Goal: Book appointment/travel/reservation

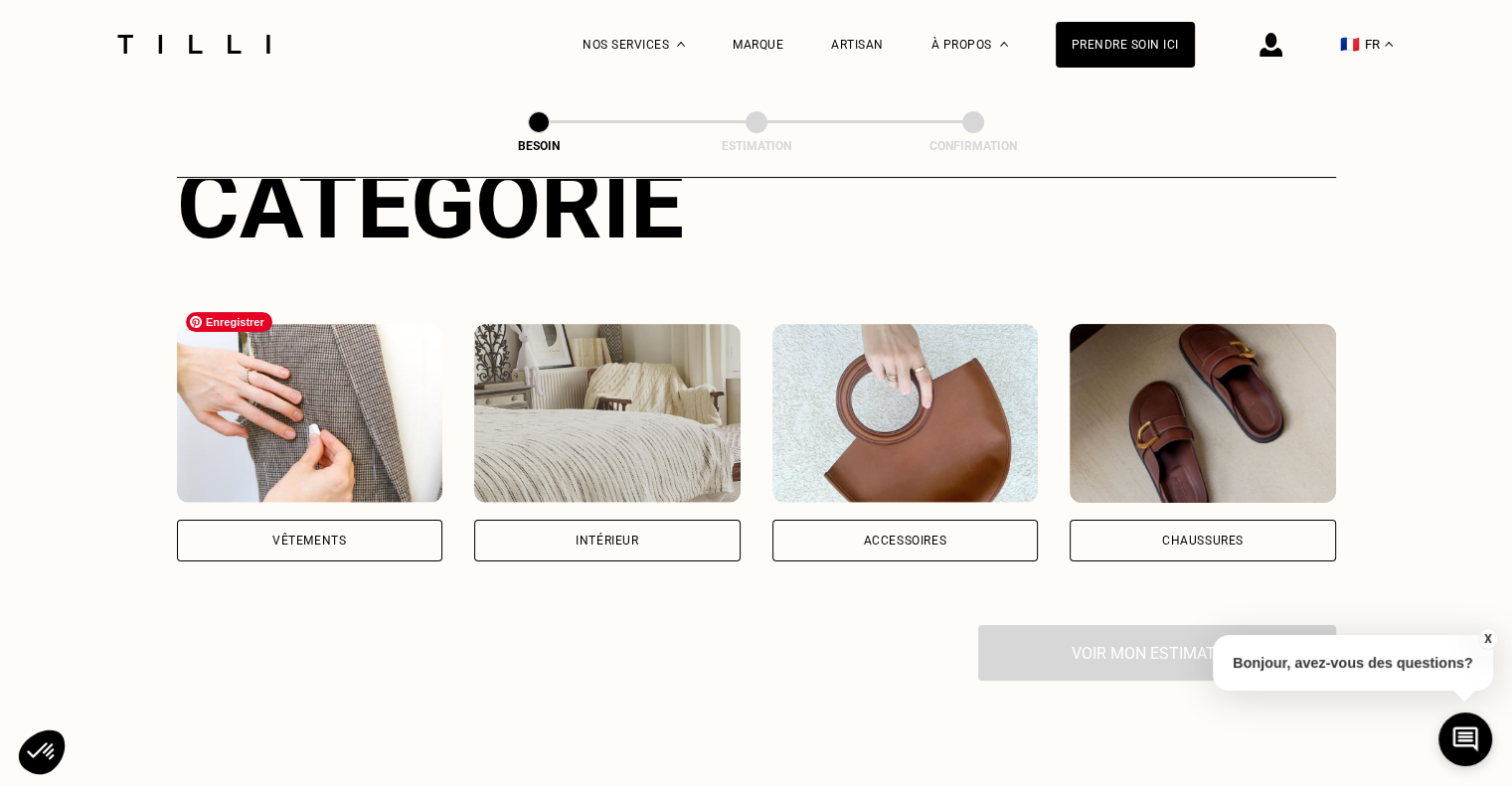
scroll to position [298, 0]
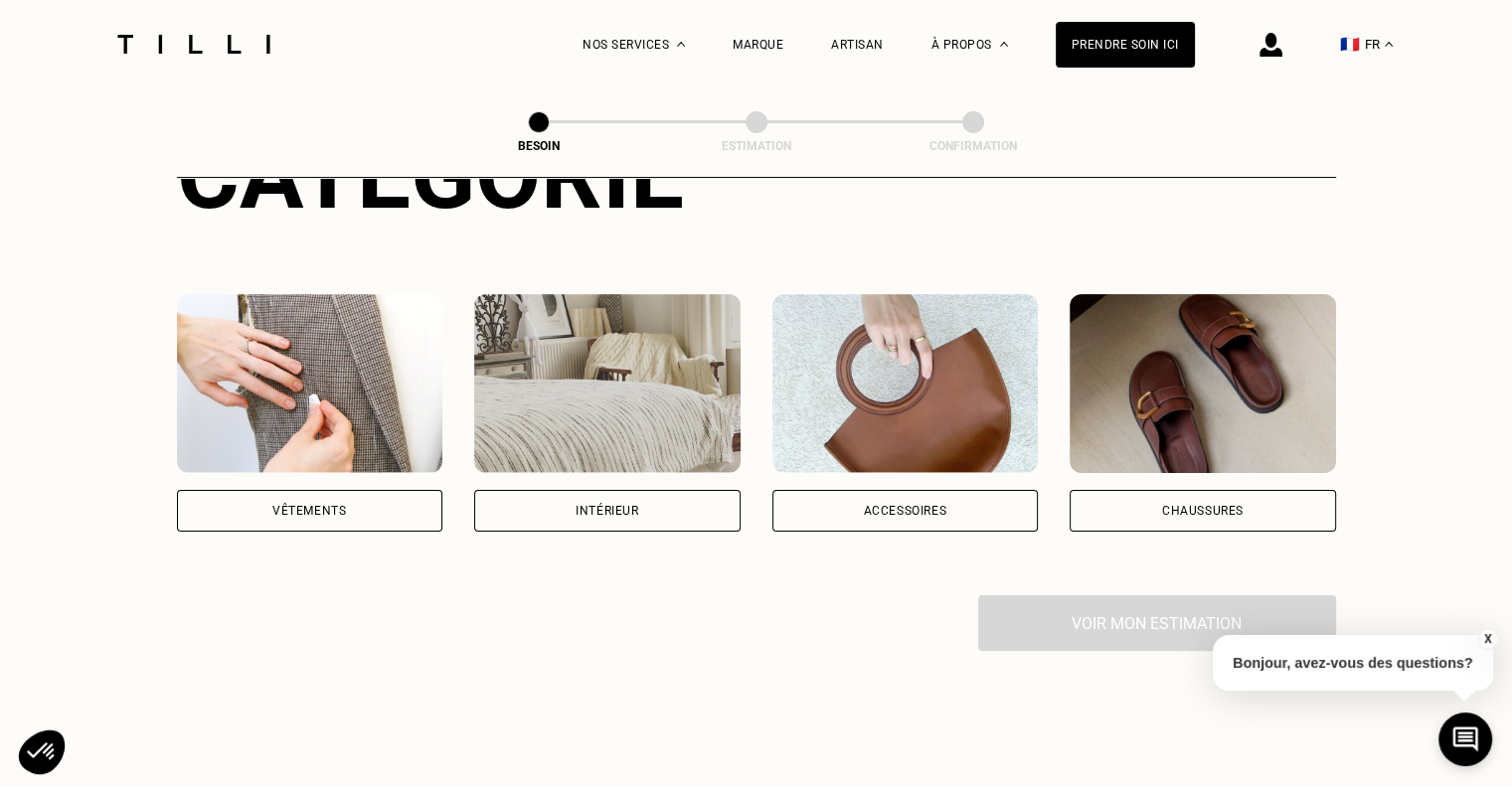
click at [354, 490] on div "Vêtements" at bounding box center [310, 511] width 266 height 42
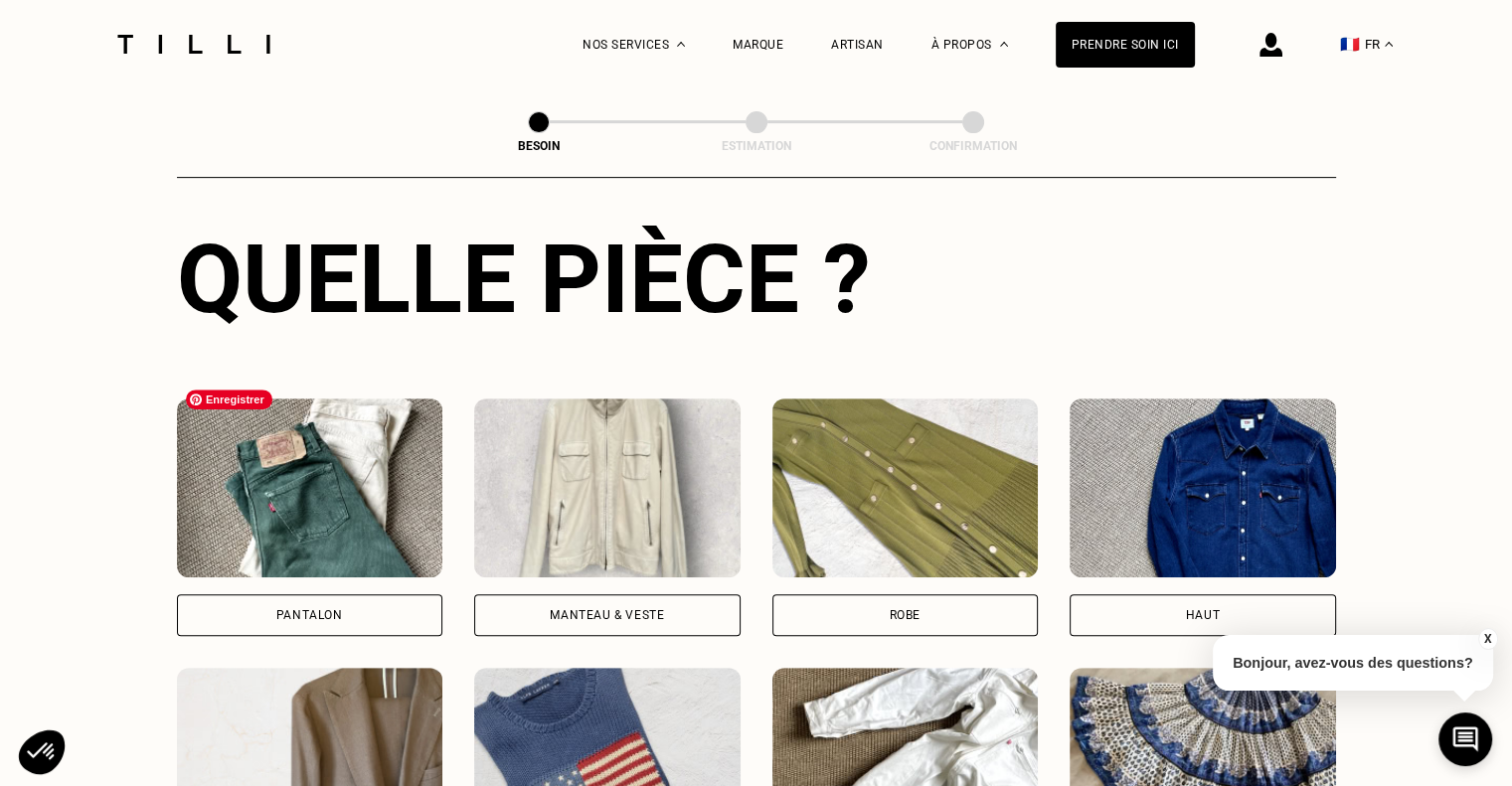
scroll to position [748, 0]
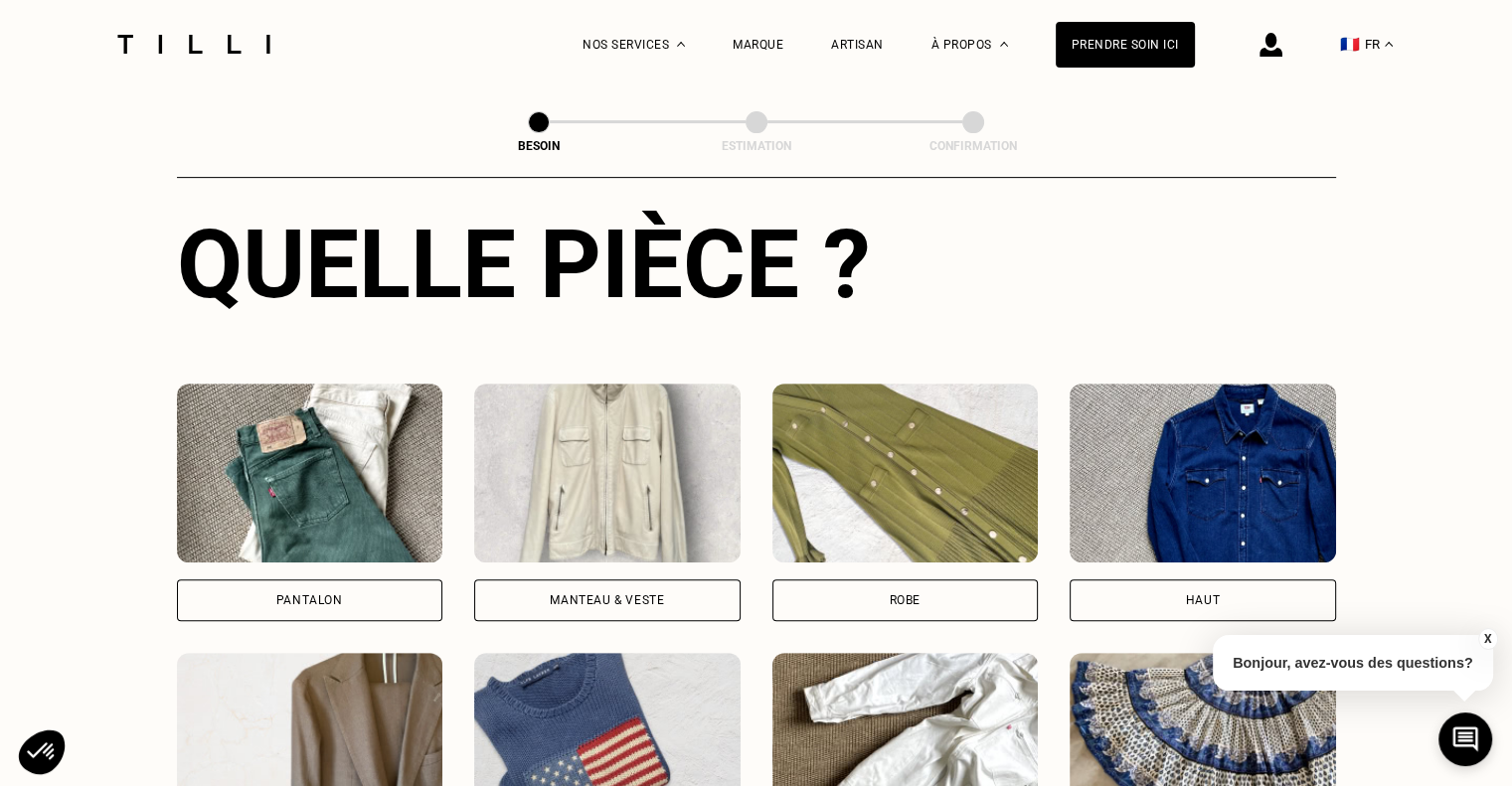
click at [352, 579] on div "Pantalon" at bounding box center [310, 600] width 266 height 42
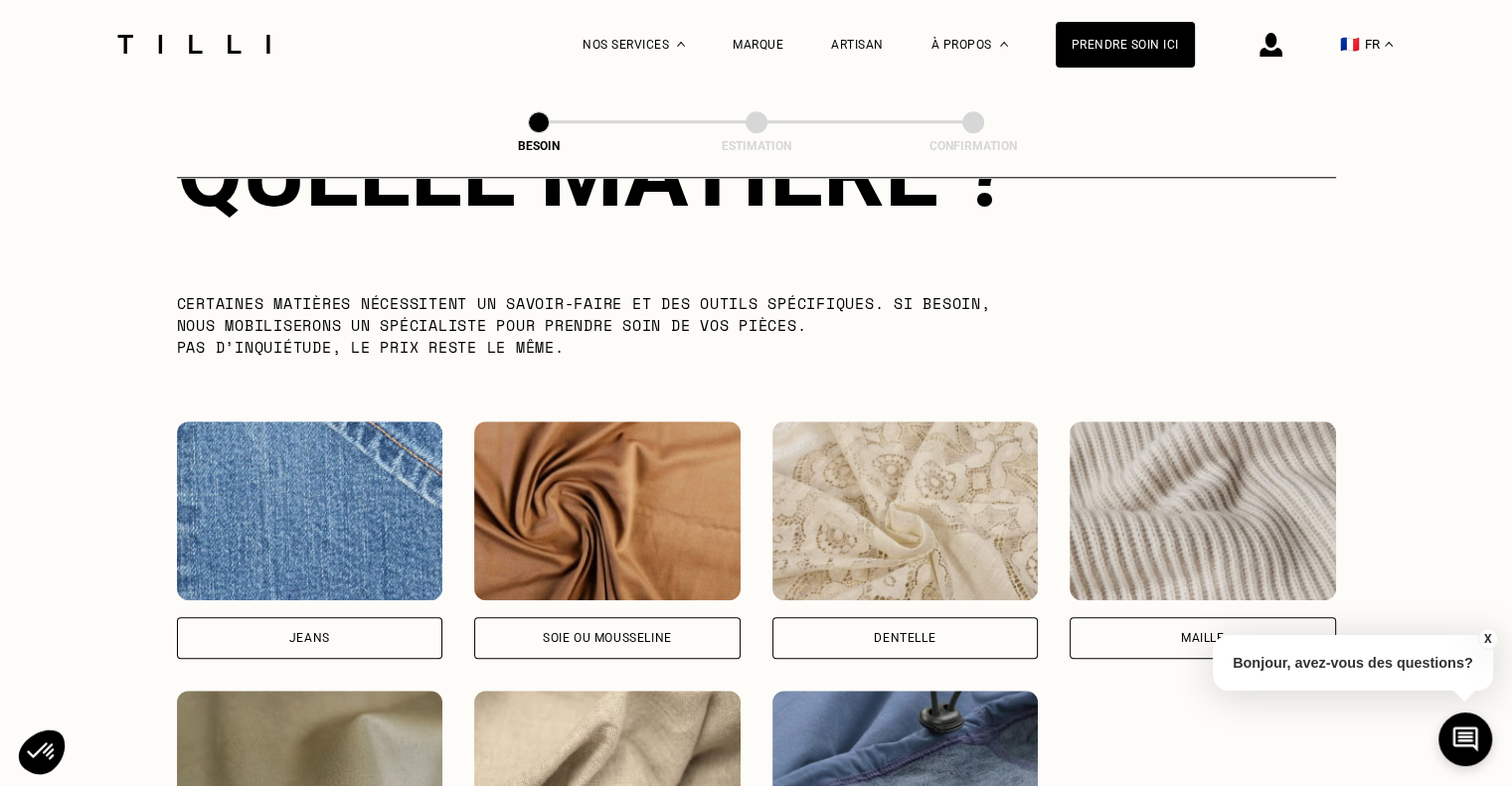
scroll to position [2026, 0]
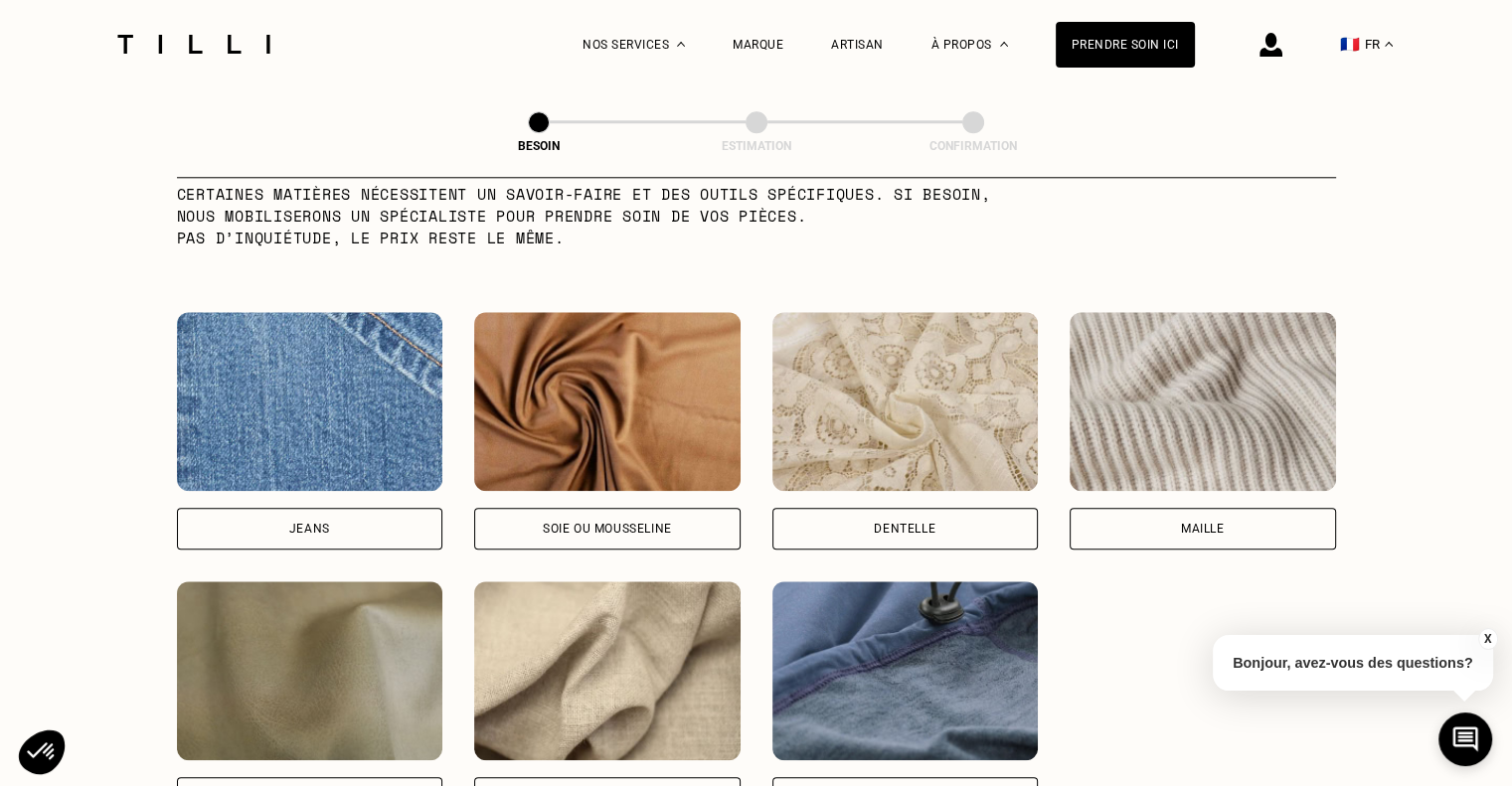
click at [319, 523] on div "Jeans" at bounding box center [309, 529] width 41 height 12
select select "FR"
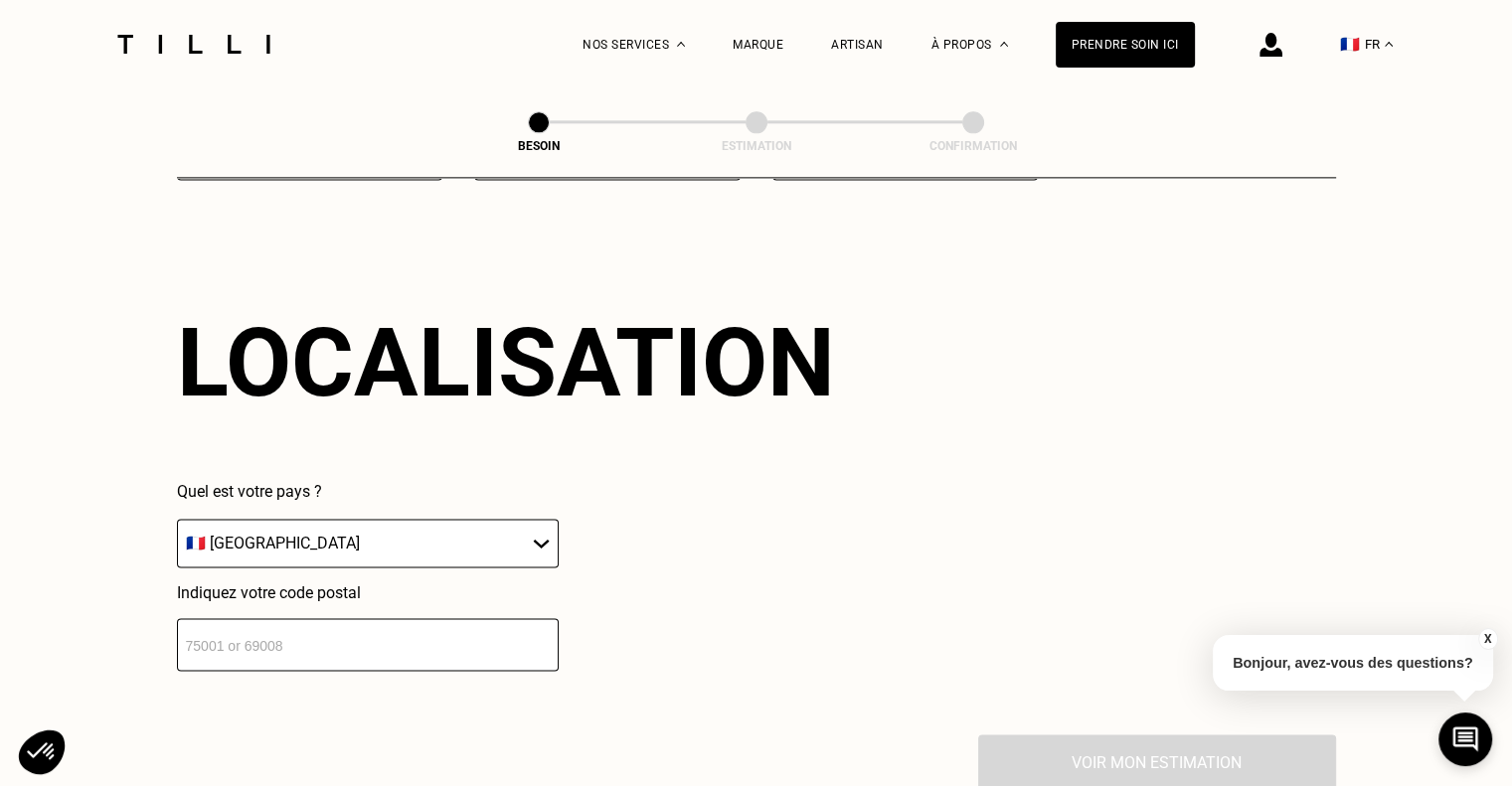
scroll to position [2669, 0]
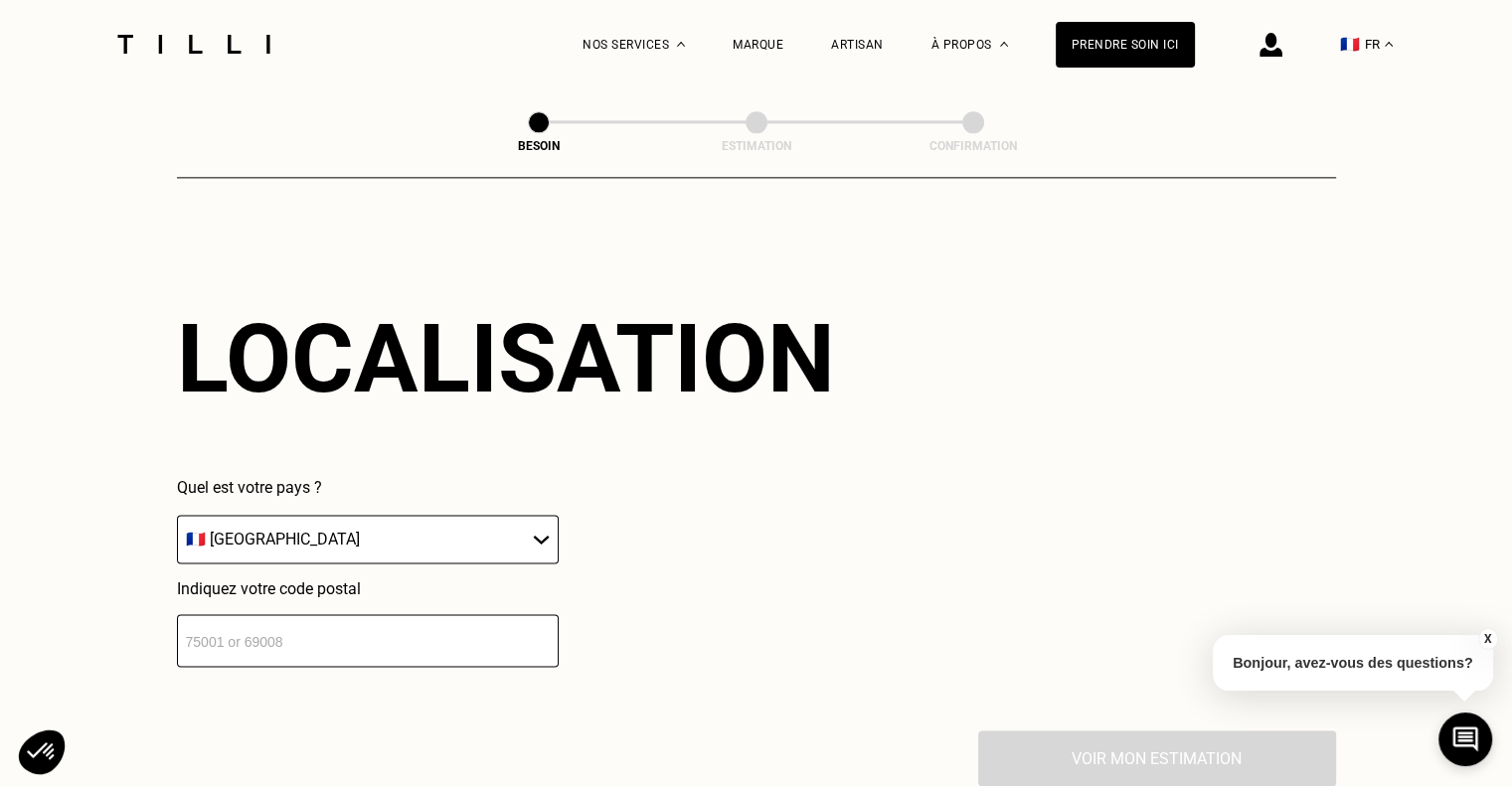
click at [318, 526] on select "🇩🇪 [GEOGRAPHIC_DATA] 🇦🇹 [GEOGRAPHIC_DATA] 🇧🇪 [GEOGRAPHIC_DATA] 🇧🇬 Bulgarie 🇨🇾 C…" at bounding box center [368, 539] width 382 height 49
click at [324, 619] on input "number" at bounding box center [368, 640] width 382 height 53
type input "44000"
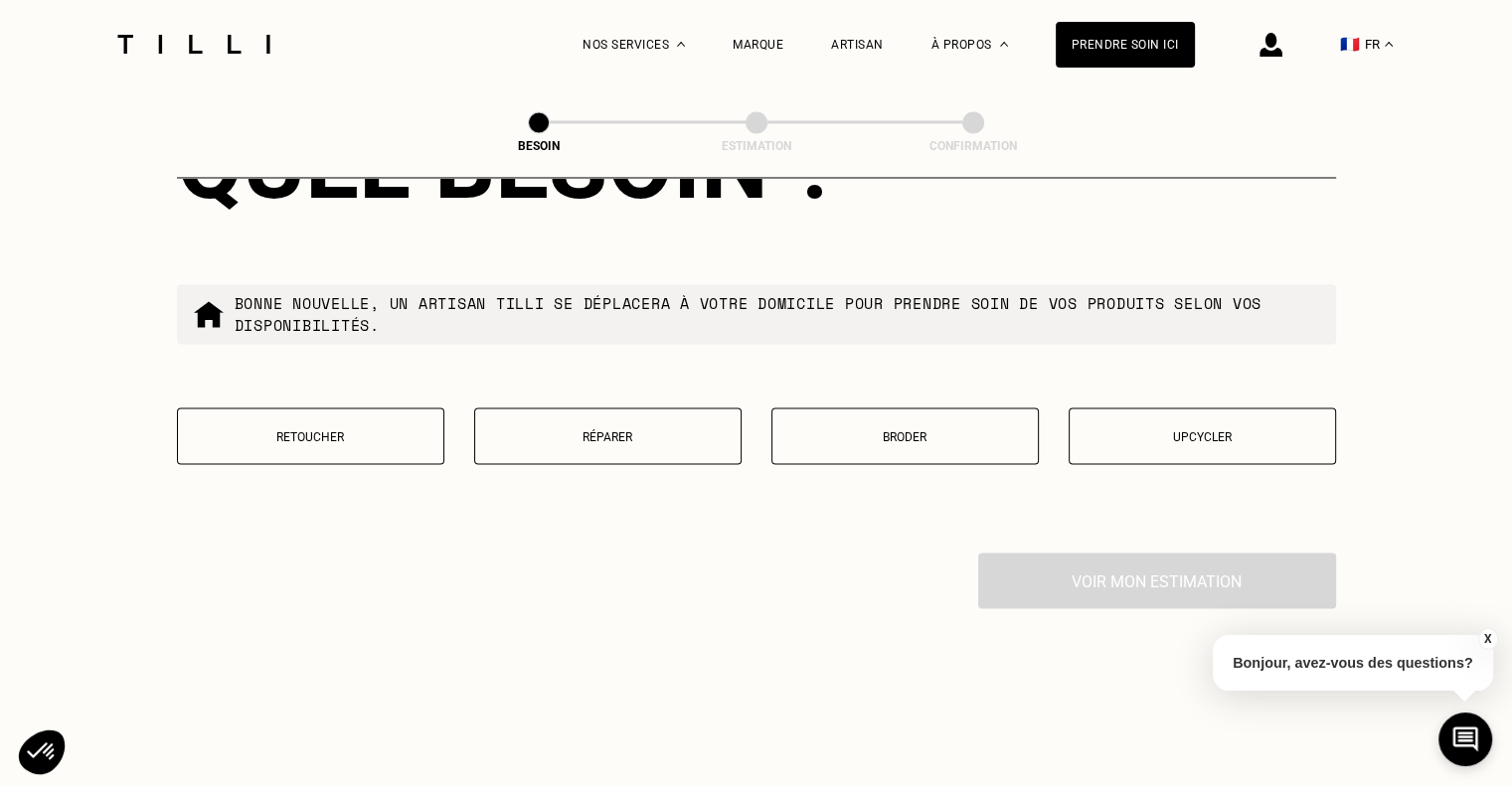
scroll to position [3362, 0]
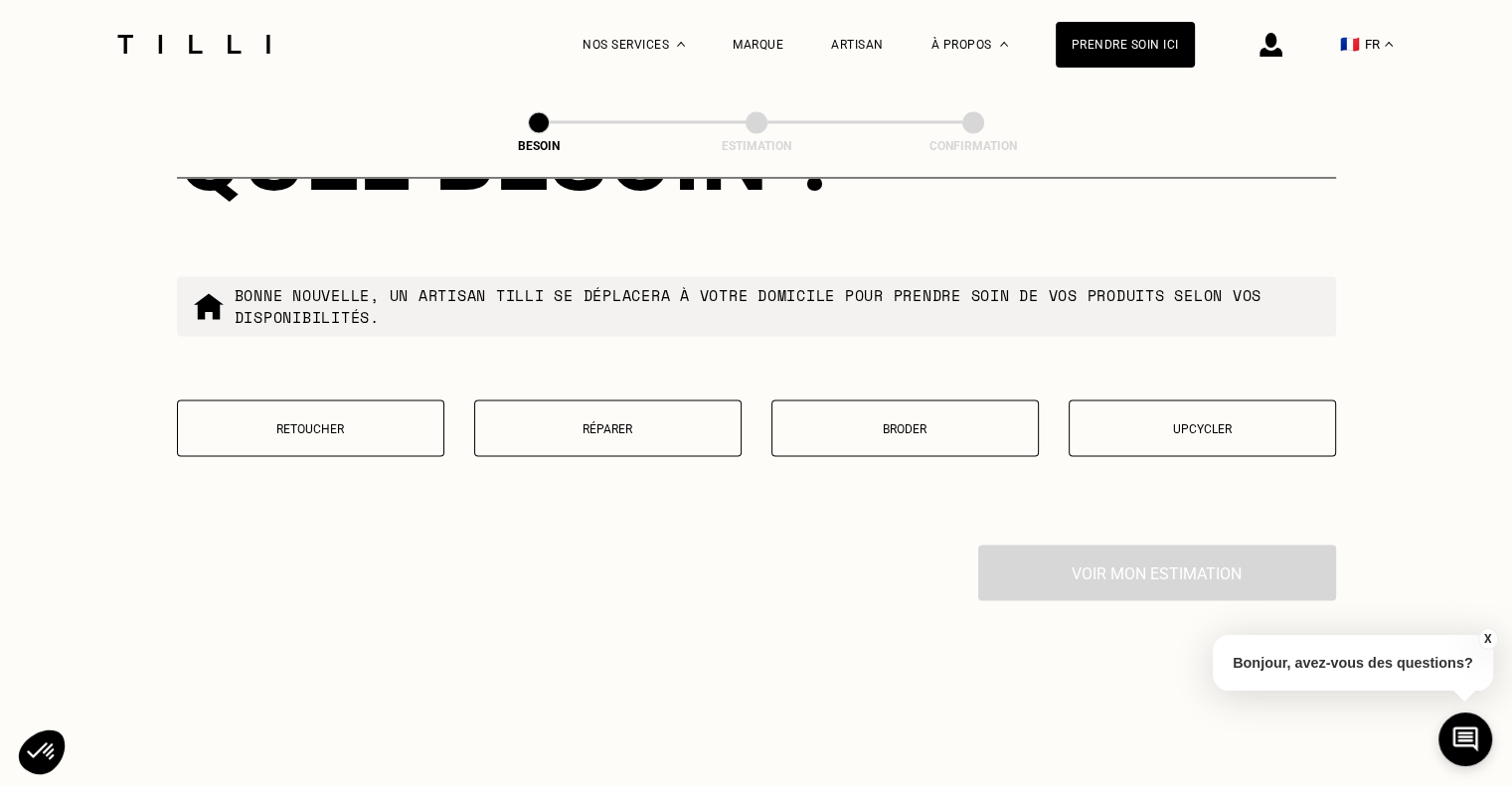
click at [323, 421] on p "Retoucher" at bounding box center [310, 428] width 245 height 14
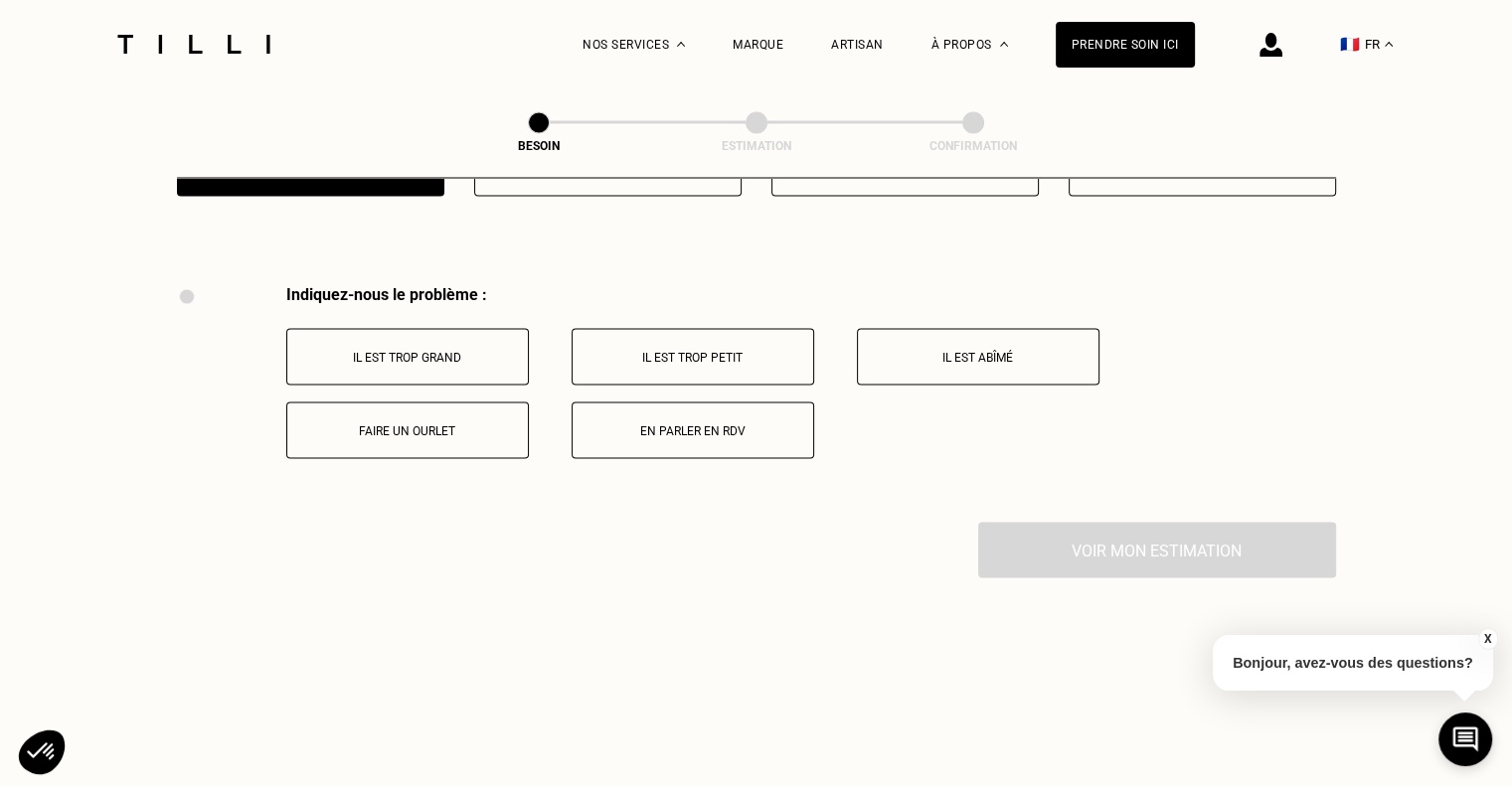
scroll to position [3674, 0]
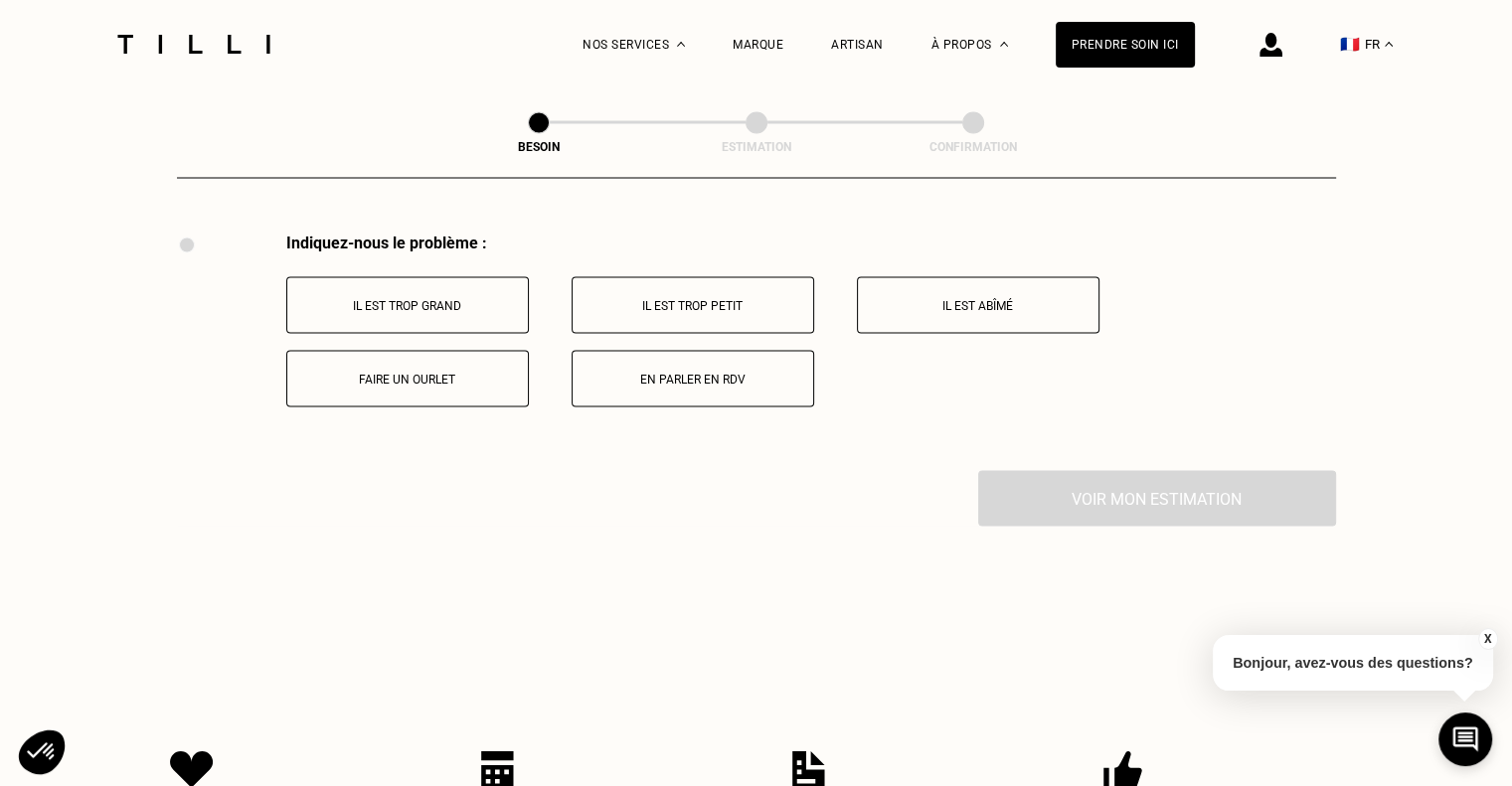
click at [419, 298] on p "Il est trop grand" at bounding box center [407, 305] width 220 height 14
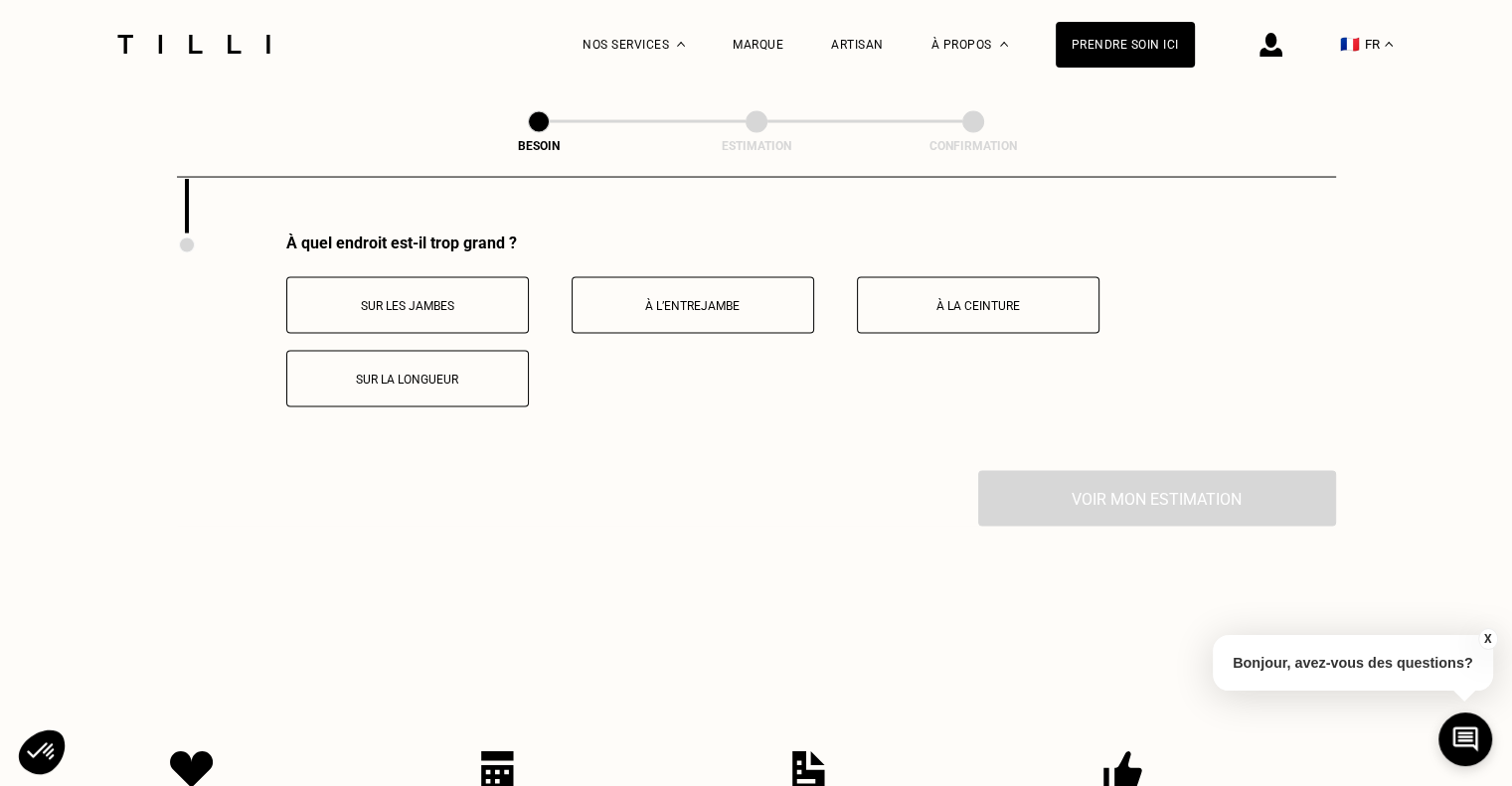
scroll to position [3912, 0]
click at [1018, 297] on p "À la ceinture" at bounding box center [978, 304] width 220 height 14
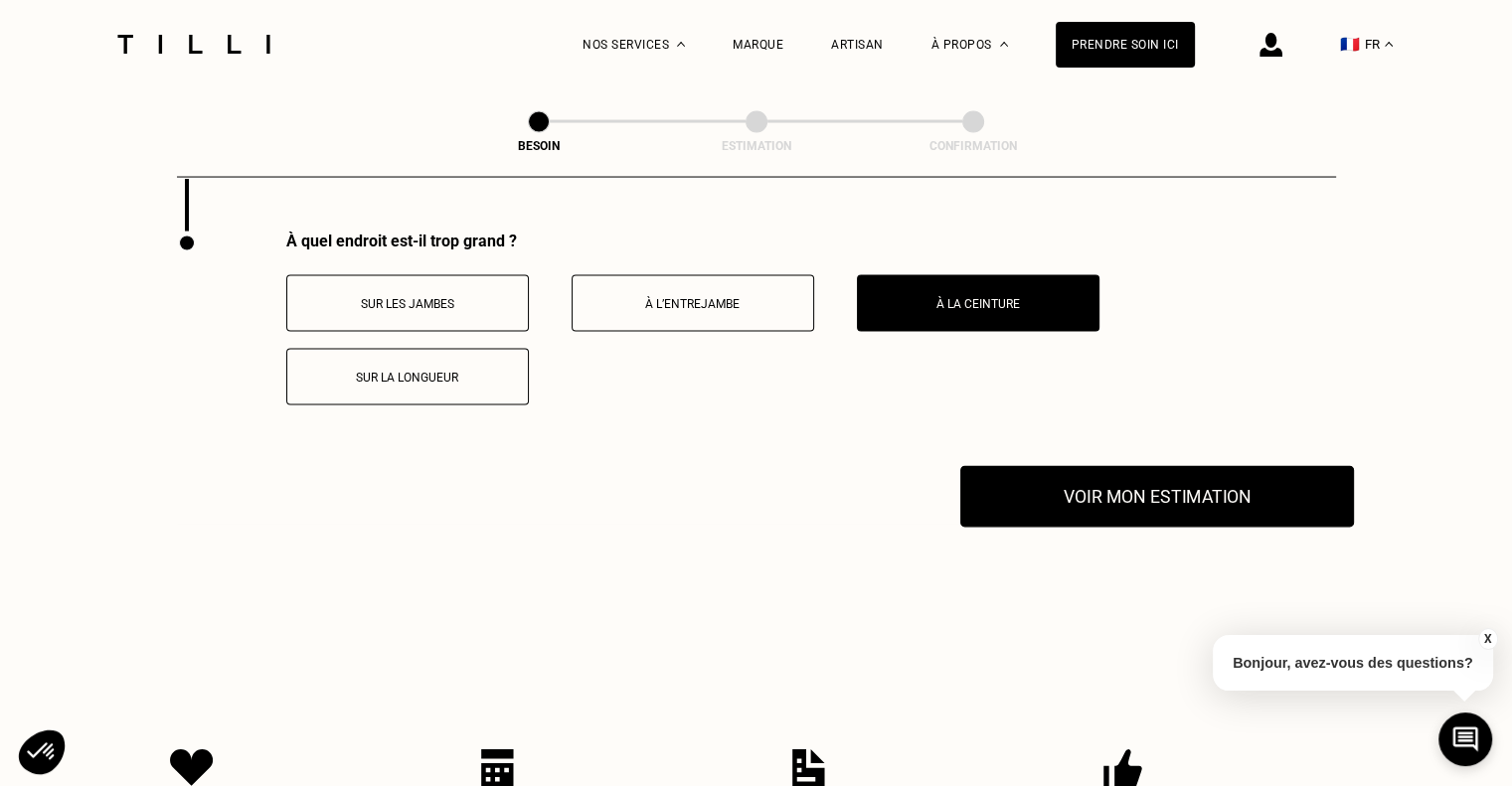
click at [1225, 504] on button "Voir mon estimation" at bounding box center [1156, 497] width 394 height 62
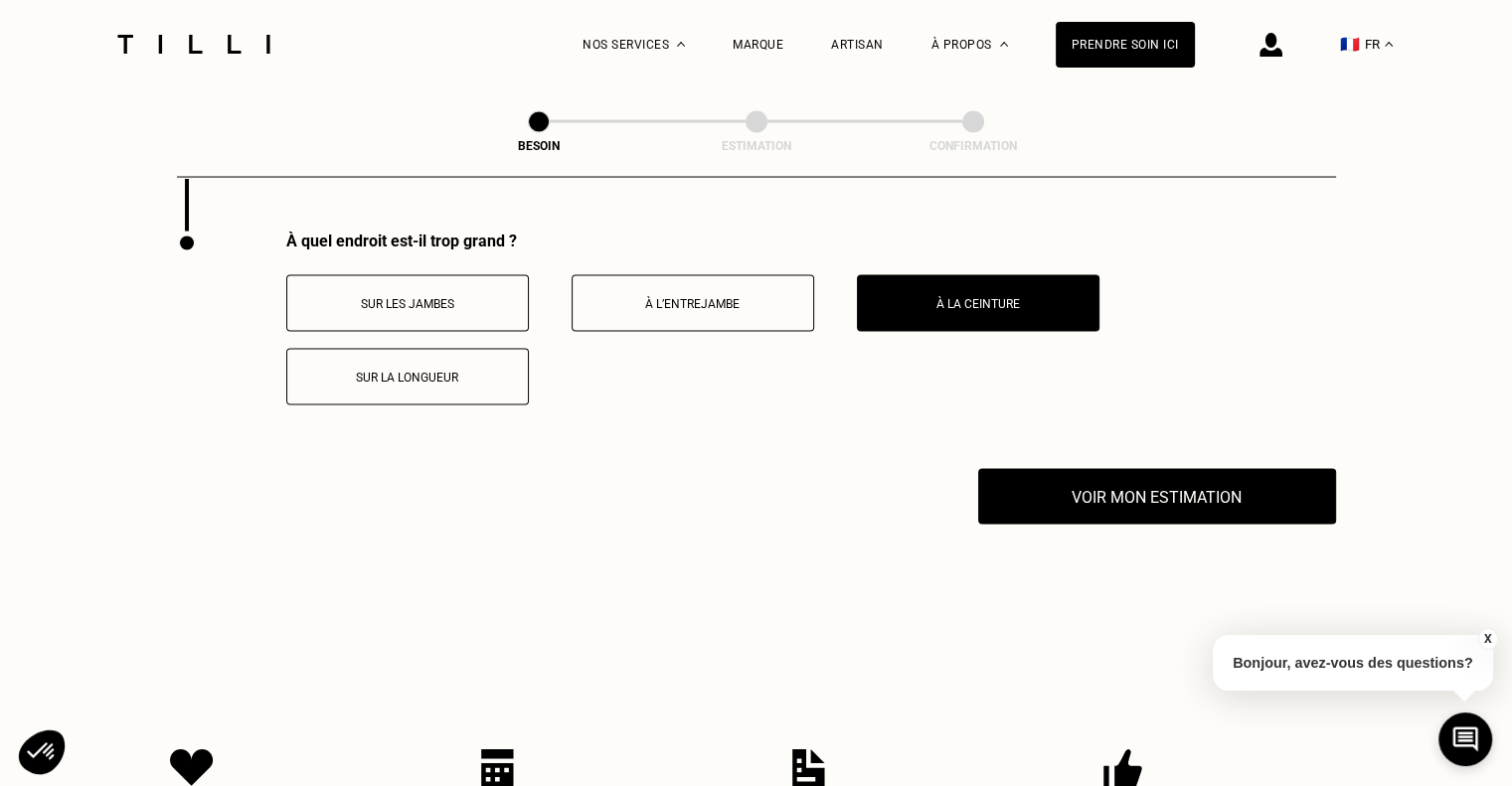
click at [730, 297] on p "À l’entrejambe" at bounding box center [692, 304] width 220 height 14
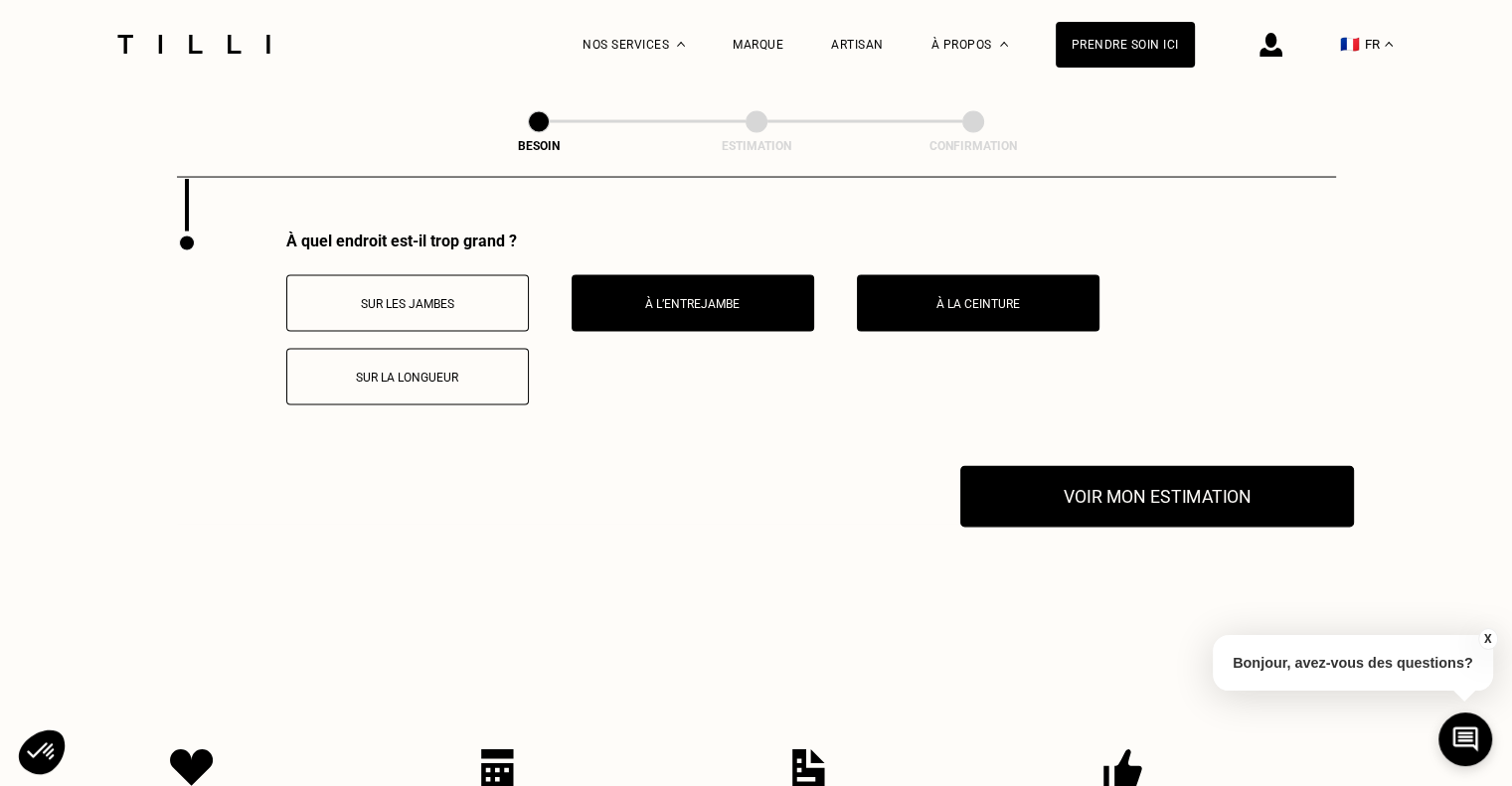
click at [1146, 472] on button "Voir mon estimation" at bounding box center [1156, 497] width 394 height 62
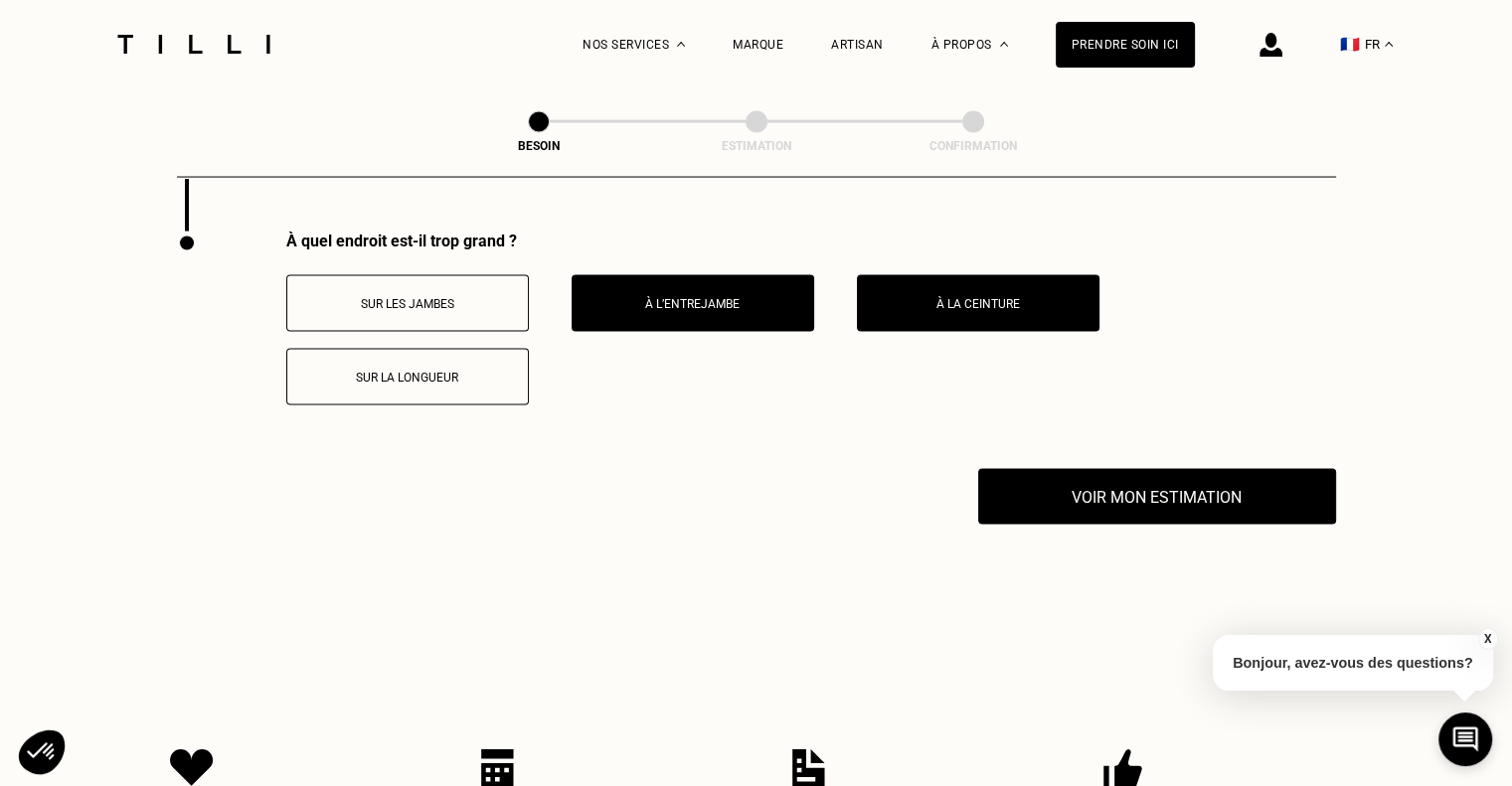
click at [701, 297] on p "À l’entrejambe" at bounding box center [692, 304] width 220 height 14
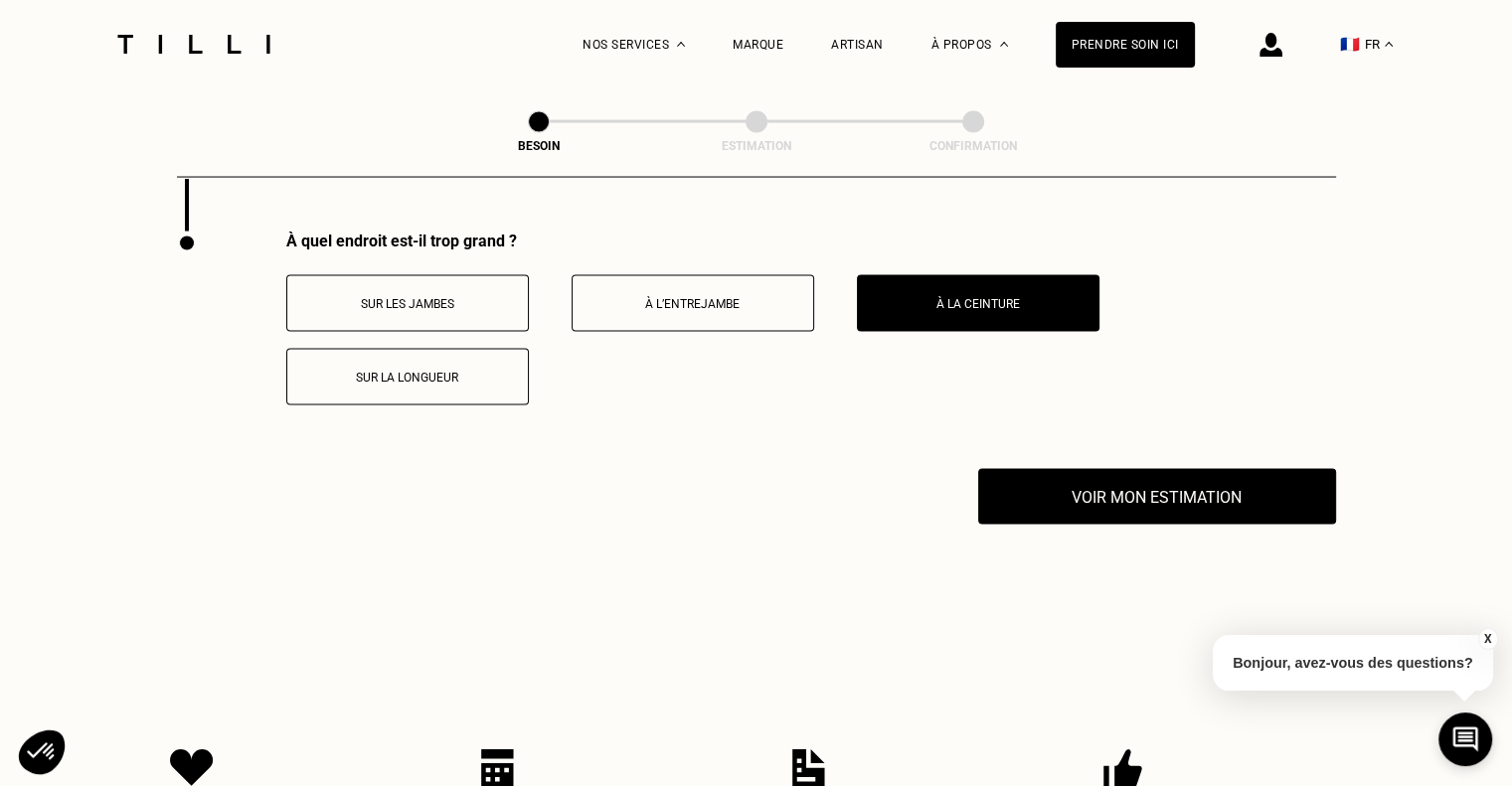
click at [937, 297] on p "À la ceinture" at bounding box center [978, 304] width 220 height 14
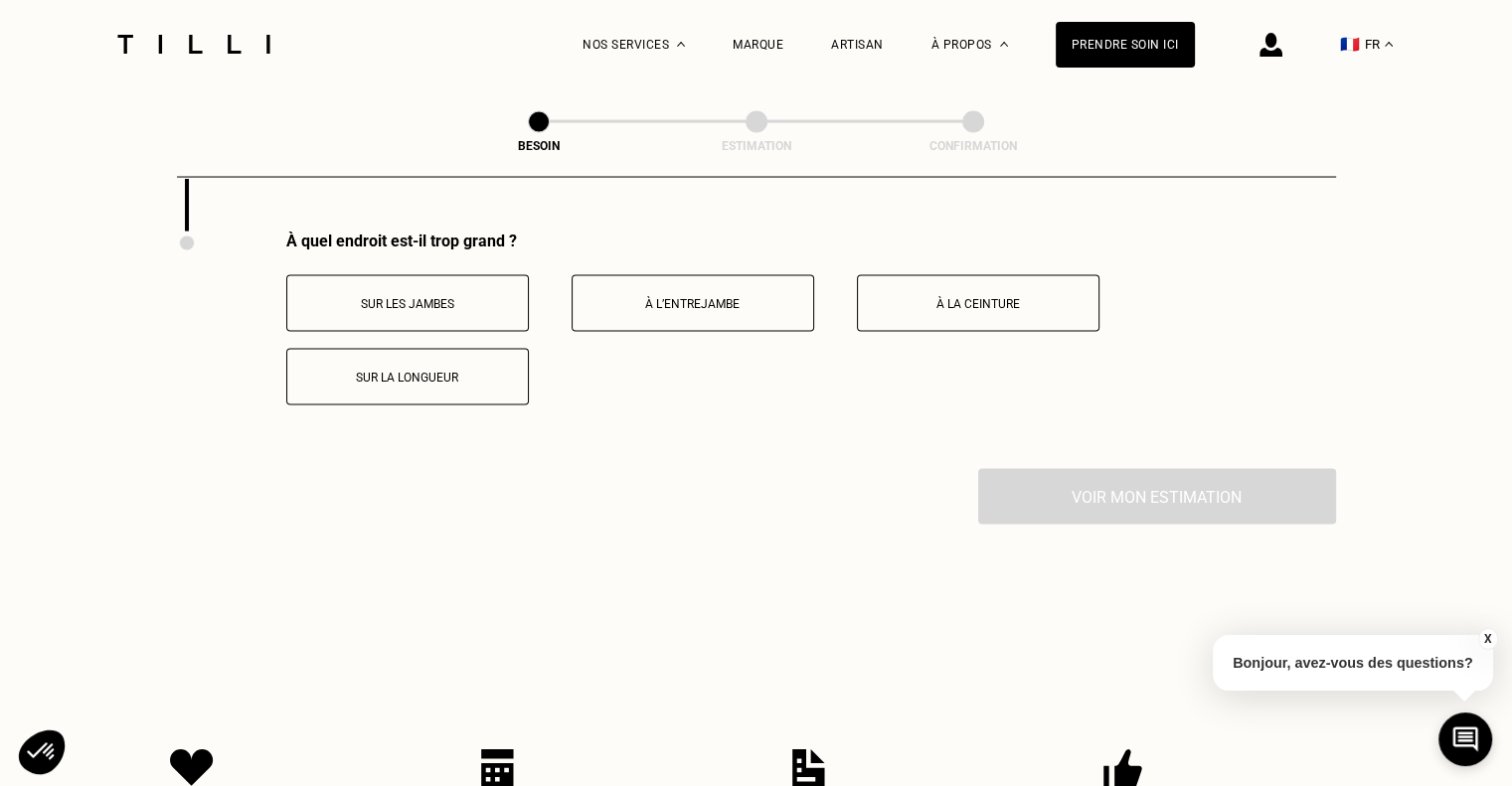
click at [769, 297] on p "À l’entrejambe" at bounding box center [692, 304] width 220 height 14
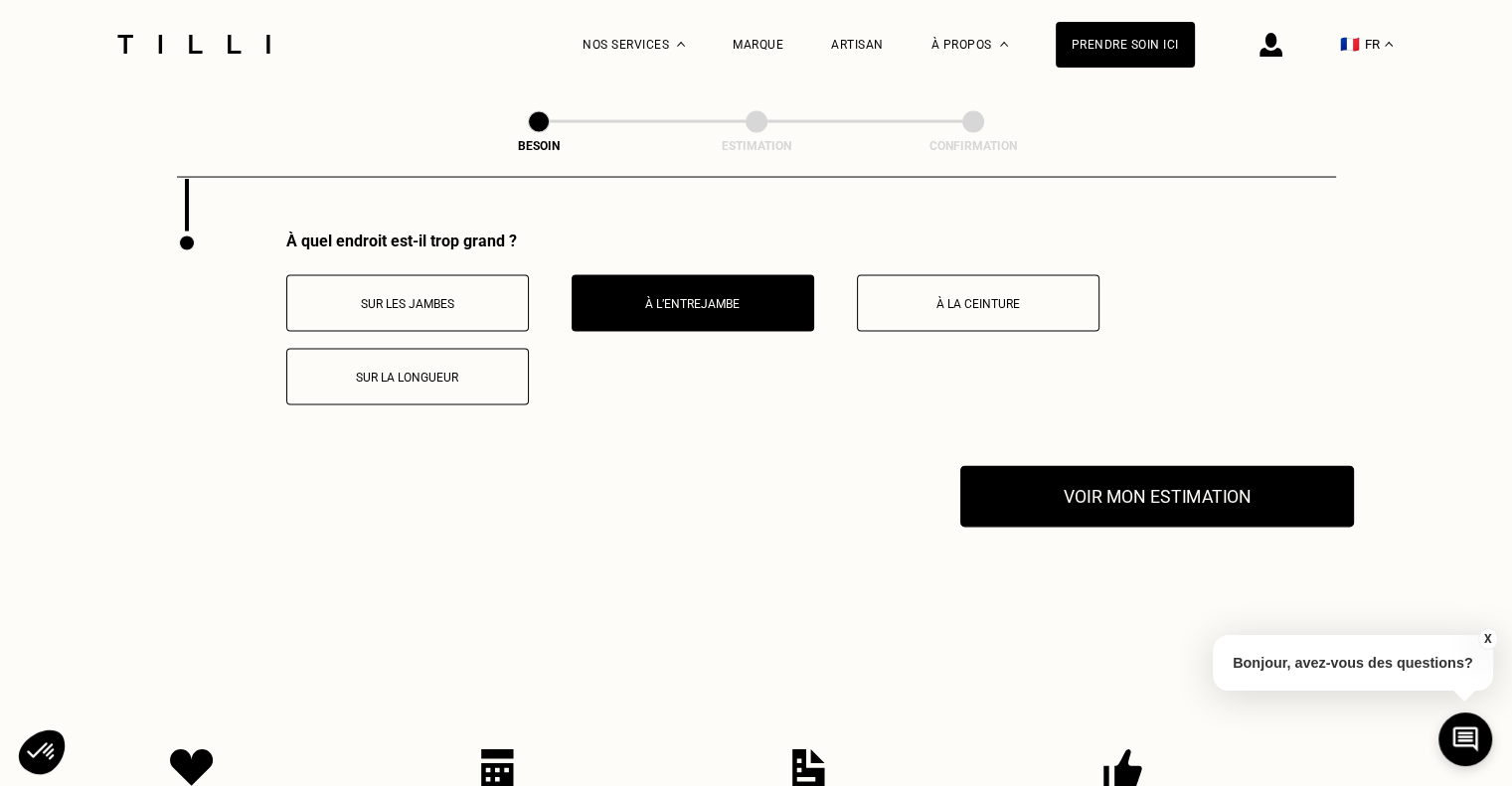
click at [1121, 483] on button "Voir mon estimation" at bounding box center [1156, 497] width 394 height 62
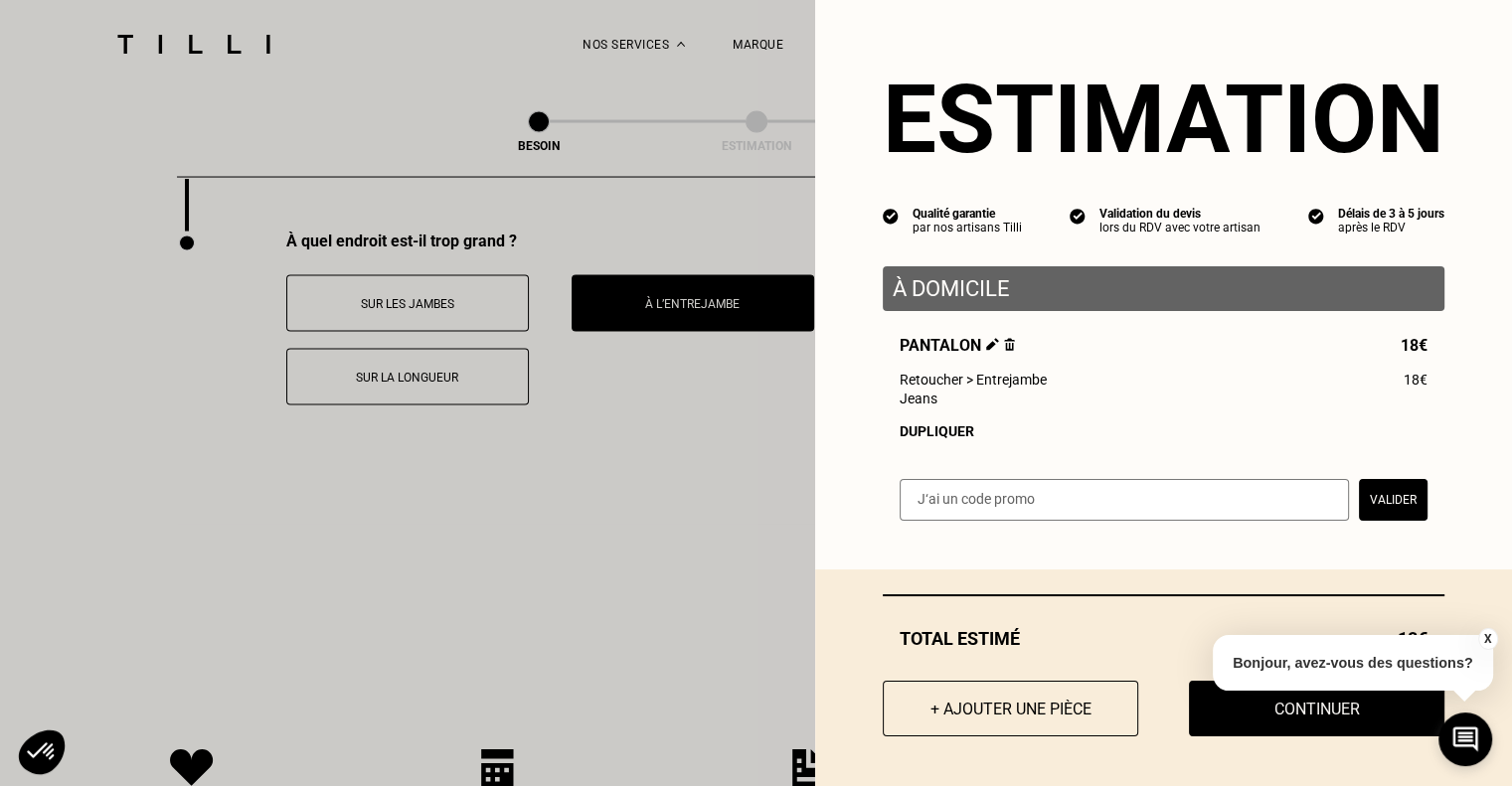
click at [1121, 483] on div "Estimation Qualité garantie par nos artisans Tilli Validation du devis lors du …" at bounding box center [1163, 272] width 697 height 545
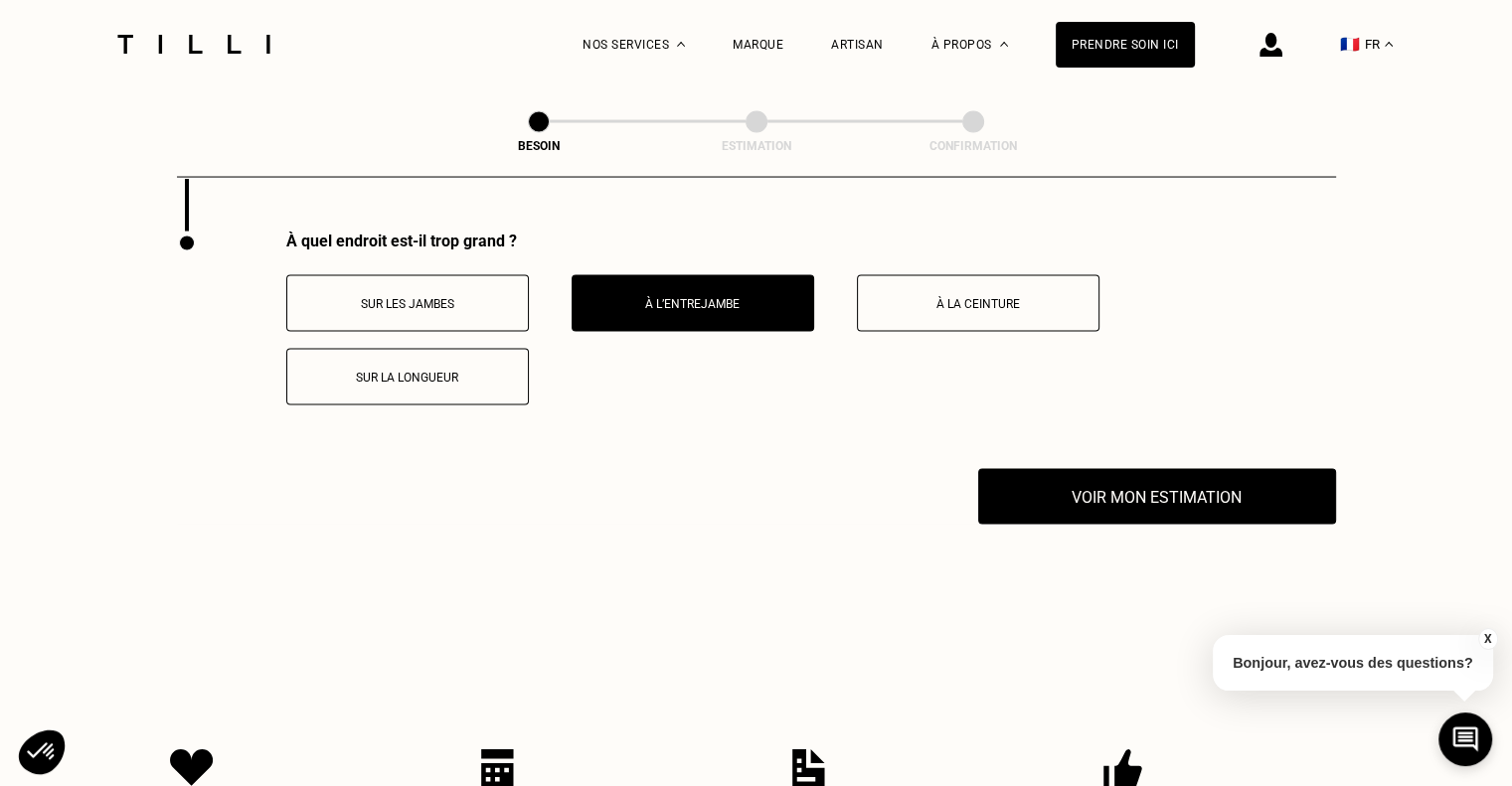
click at [643, 299] on p "À l’entrejambe" at bounding box center [692, 304] width 220 height 14
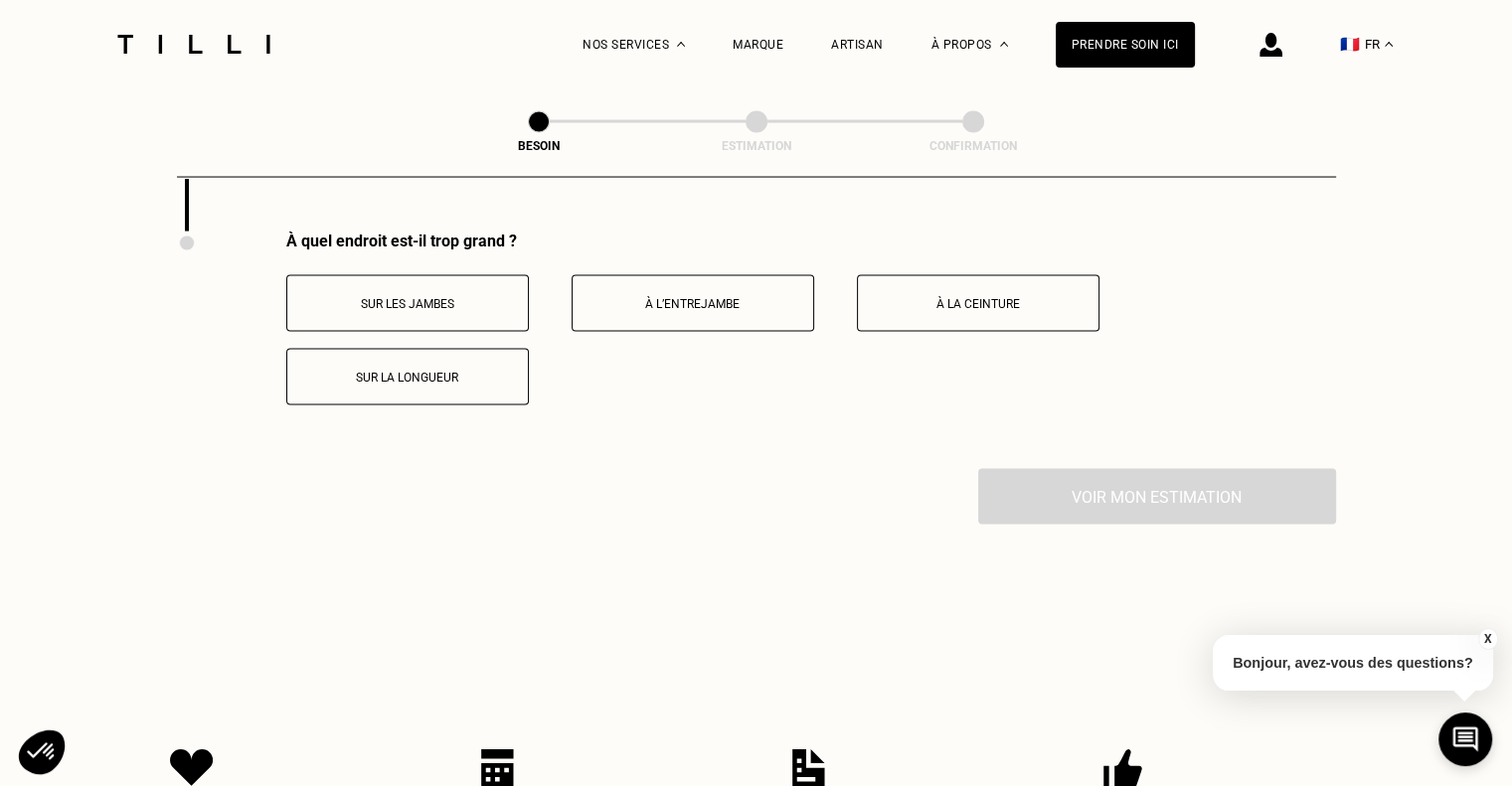
click at [422, 381] on button "Sur la longueur" at bounding box center [407, 377] width 242 height 57
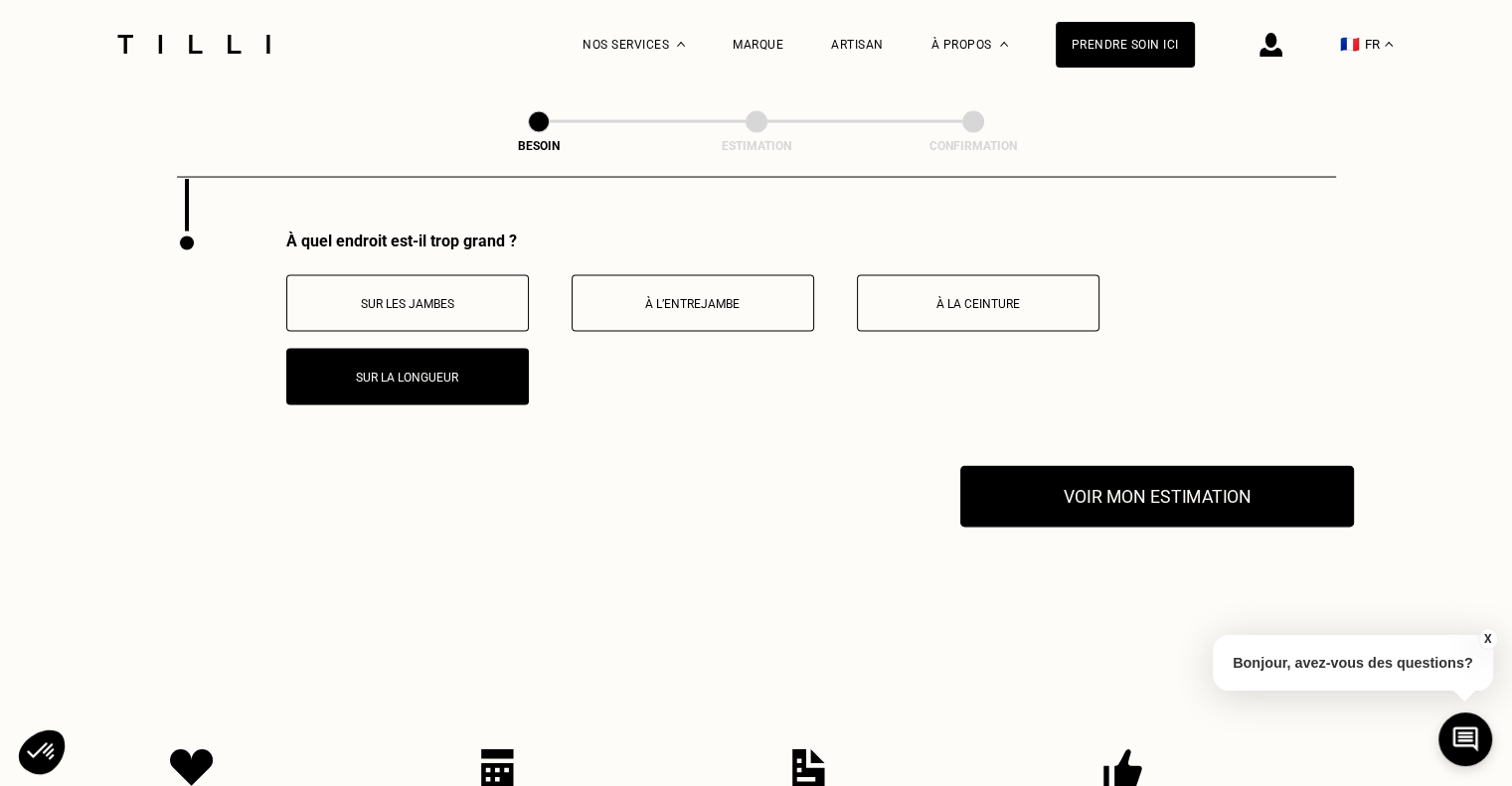
click at [1152, 481] on button "Voir mon estimation" at bounding box center [1156, 497] width 394 height 62
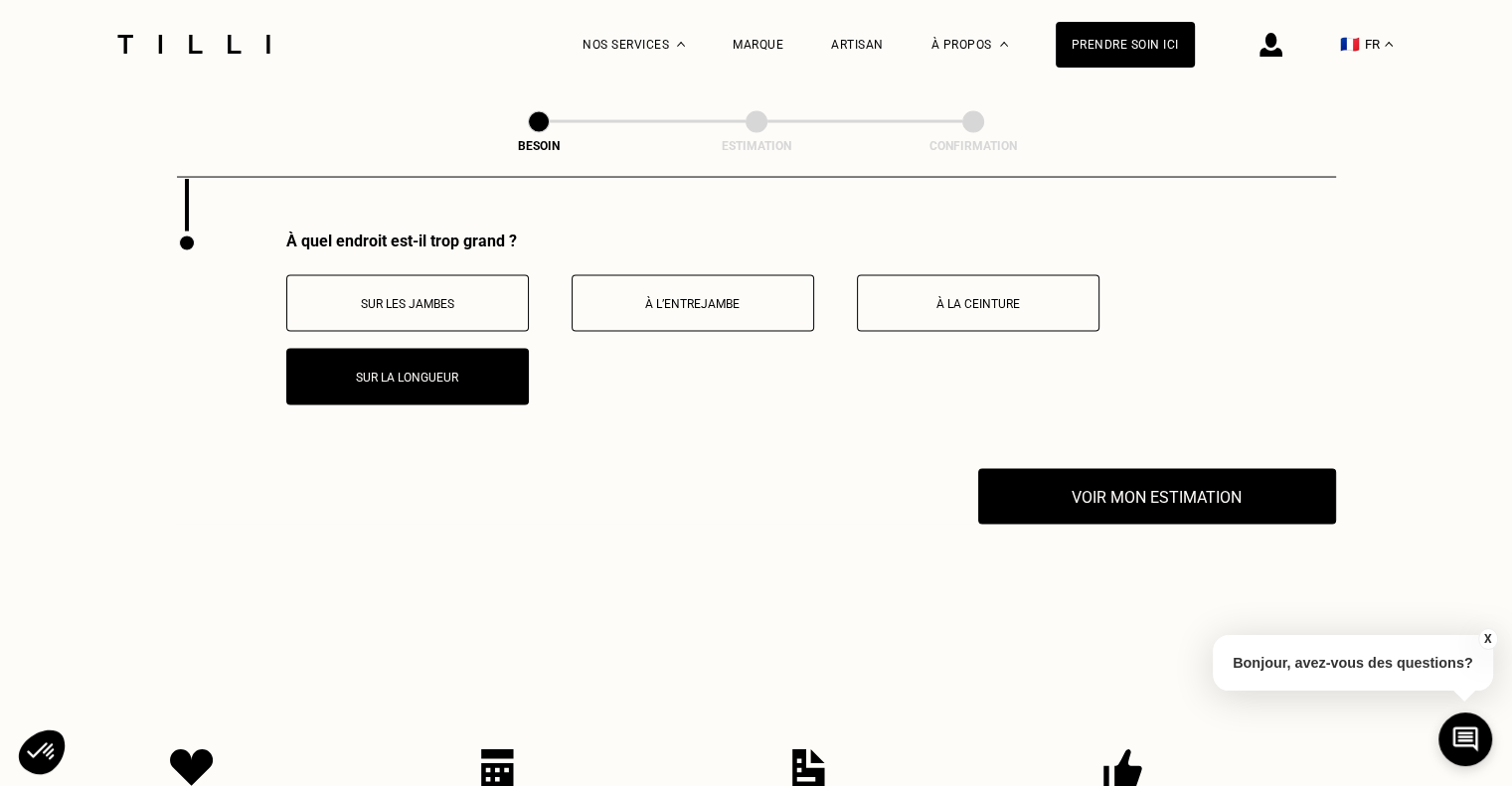
click at [426, 371] on p "Sur la longueur" at bounding box center [407, 378] width 220 height 14
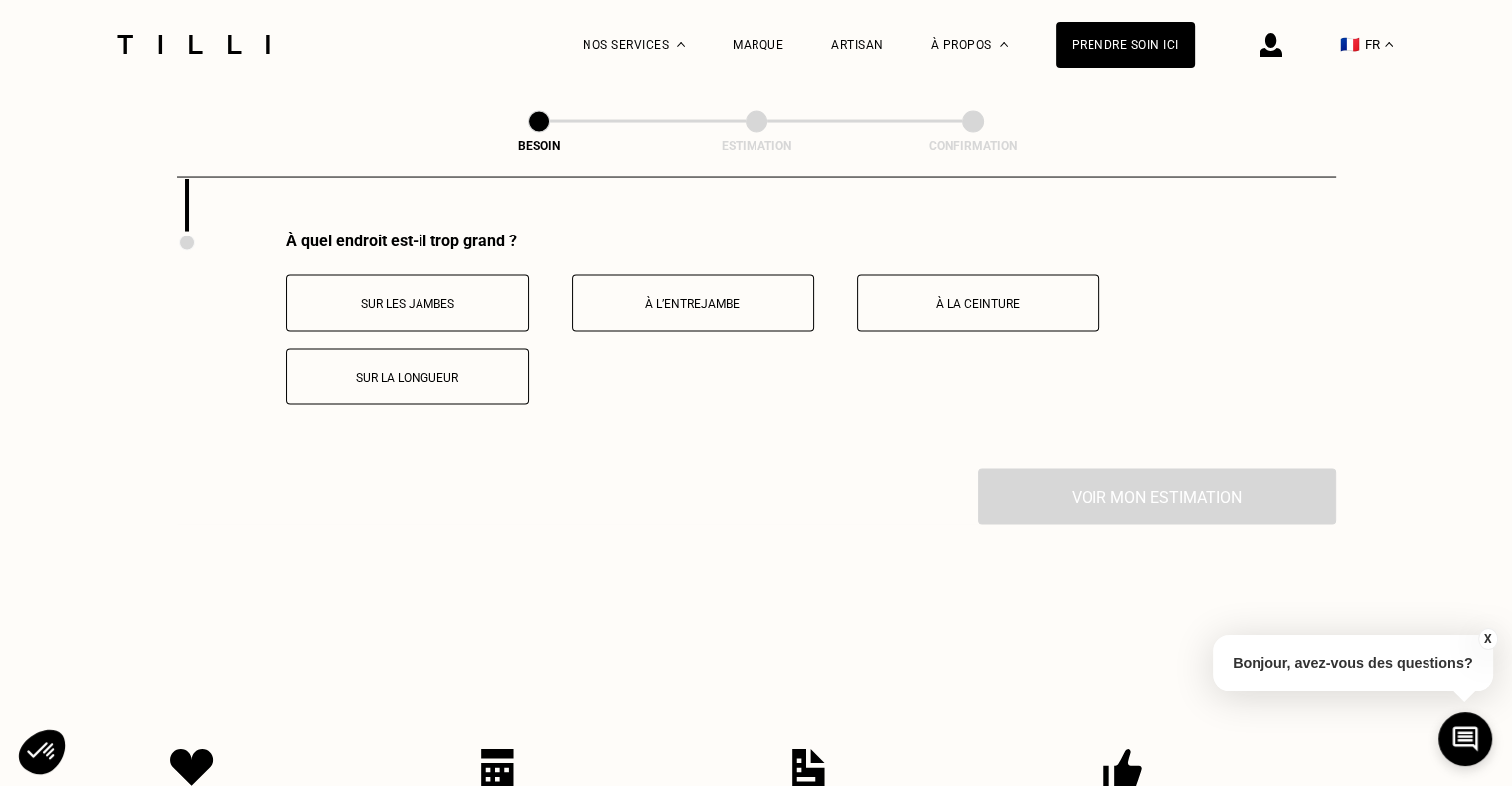
click at [438, 297] on p "Sur les jambes" at bounding box center [407, 304] width 220 height 14
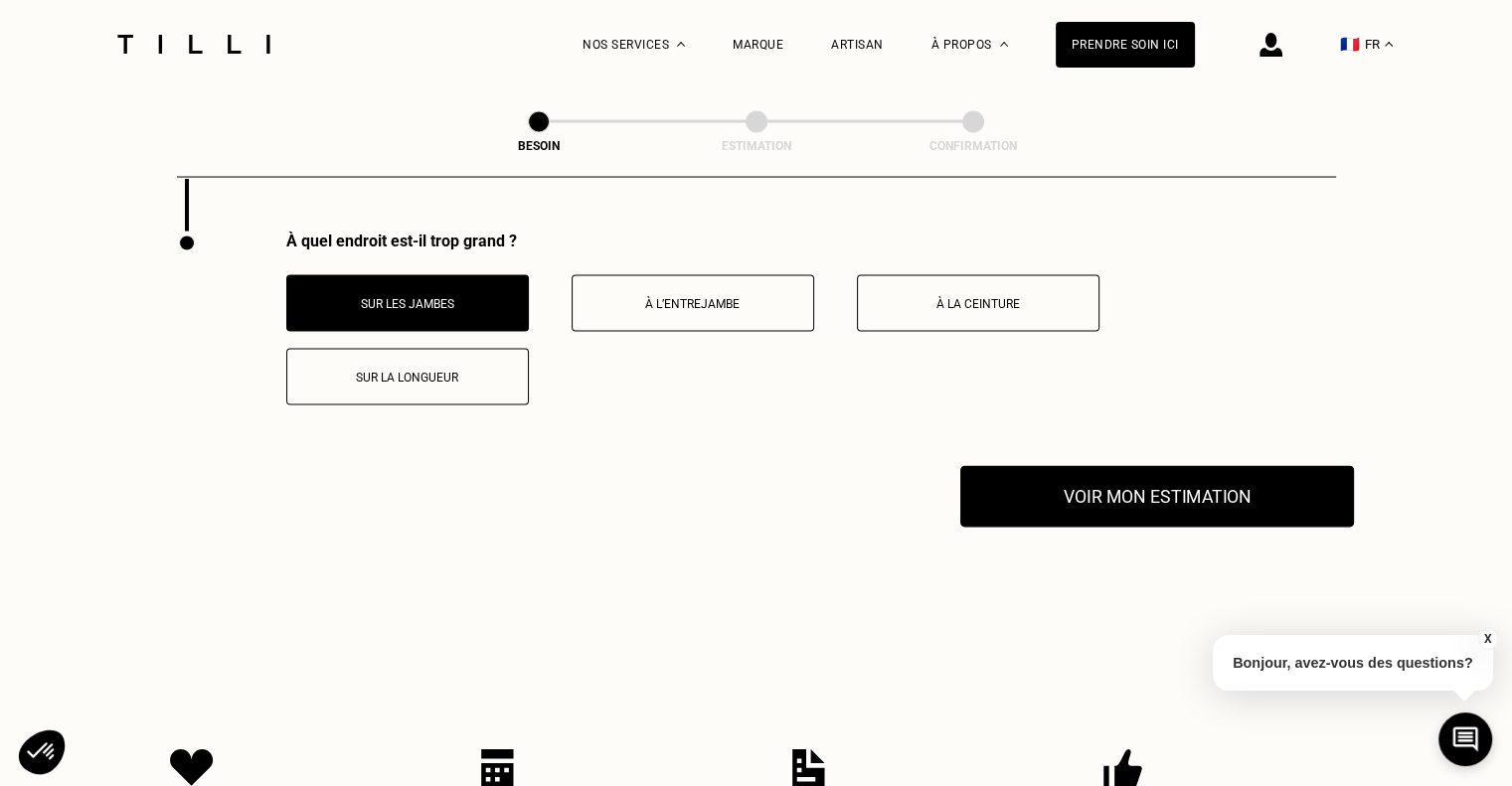
click at [1093, 482] on button "Voir mon estimation" at bounding box center [1156, 497] width 394 height 62
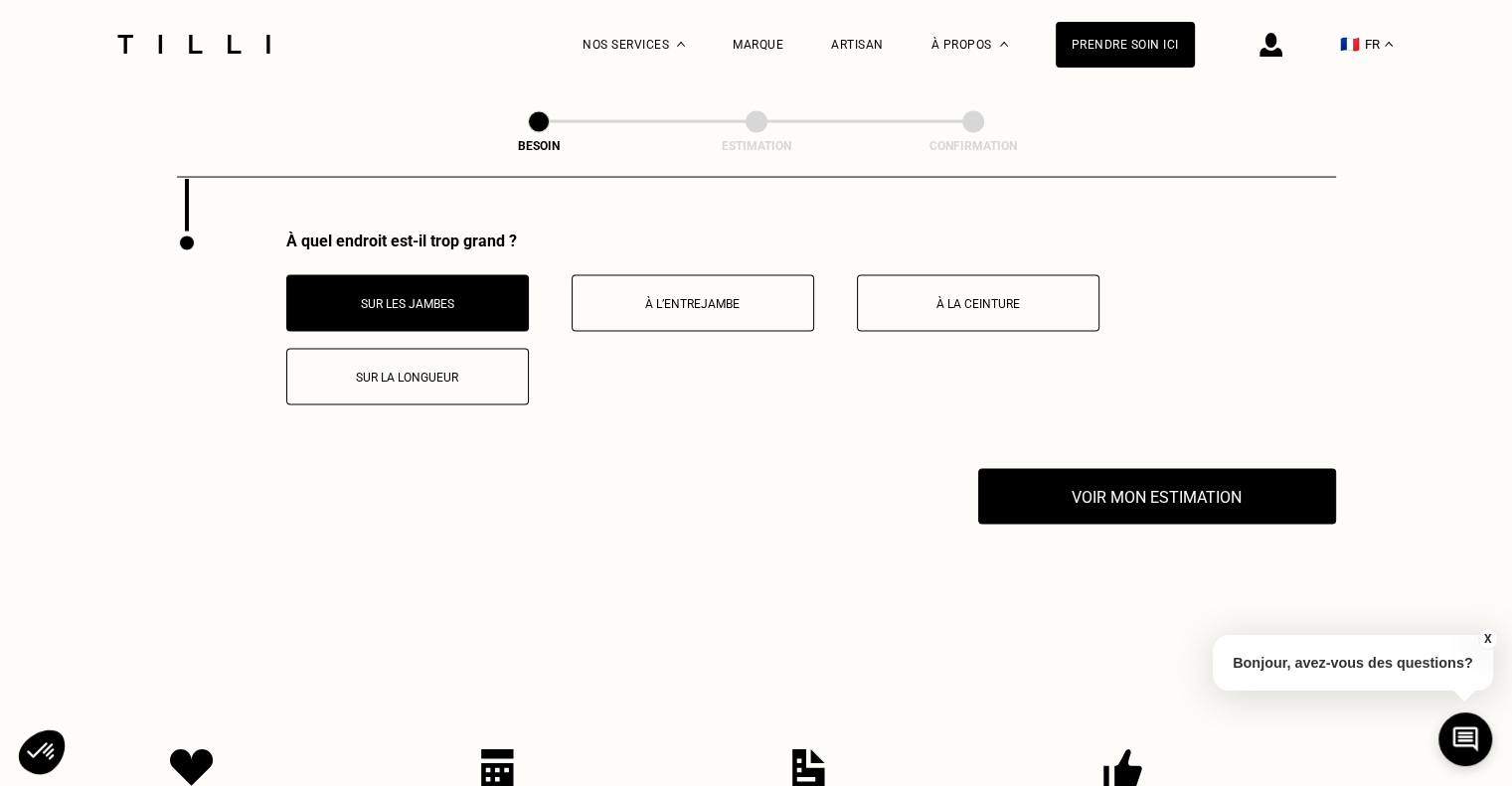
click at [448, 306] on button "Sur les jambes" at bounding box center [407, 303] width 242 height 57
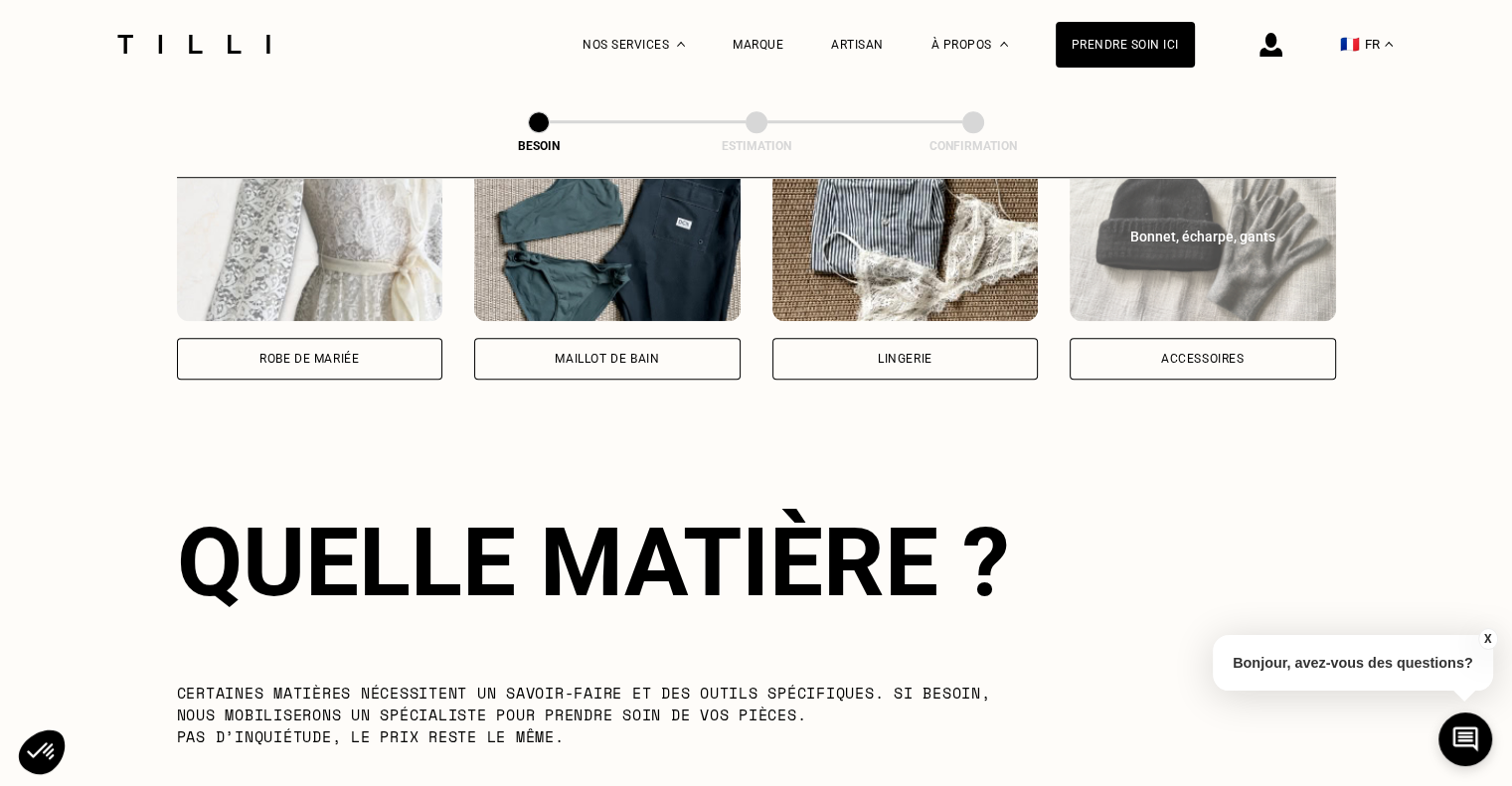
scroll to position [1329, 0]
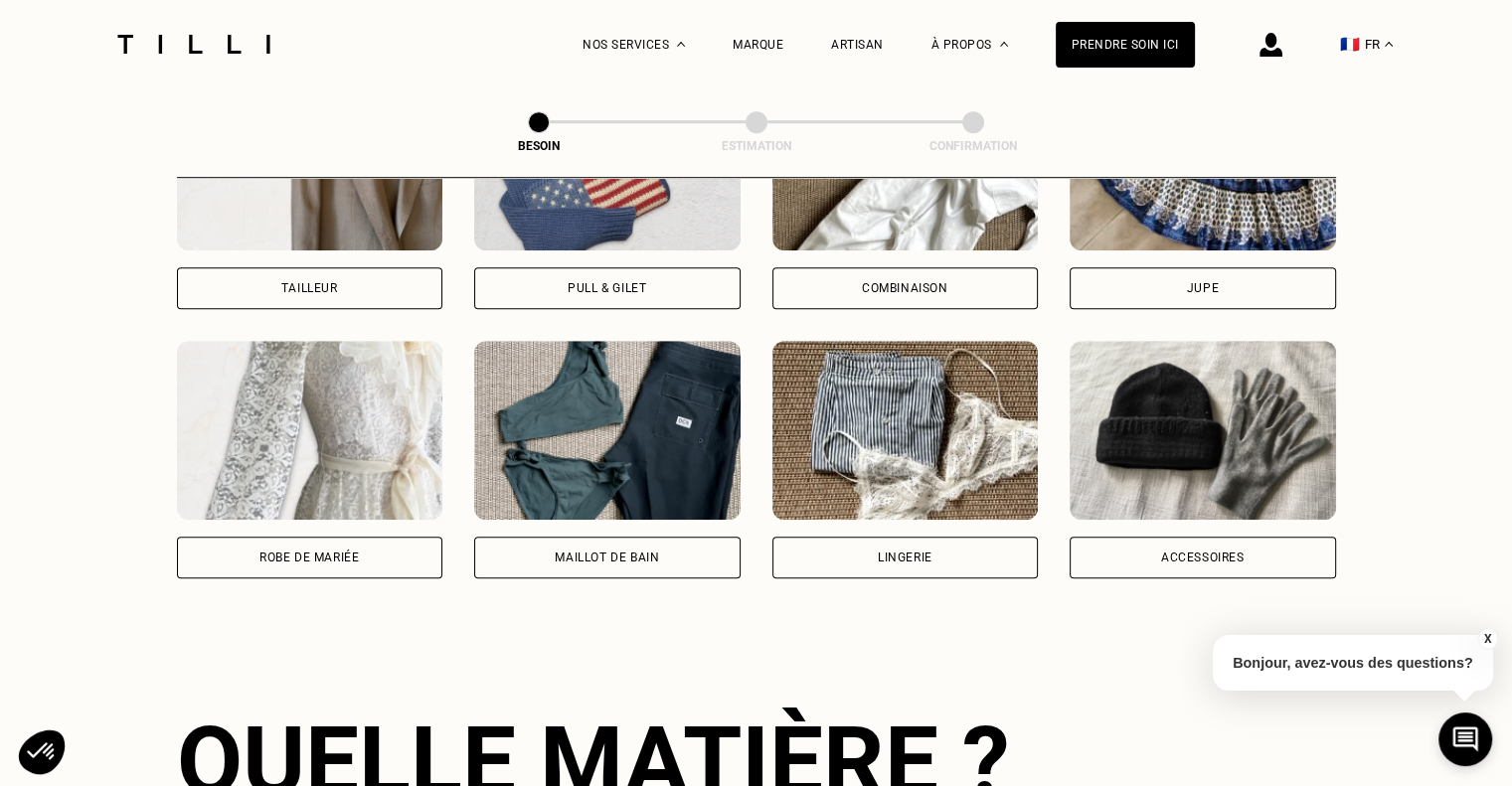
click at [643, 550] on div "Maillot de bain" at bounding box center [607, 557] width 266 height 42
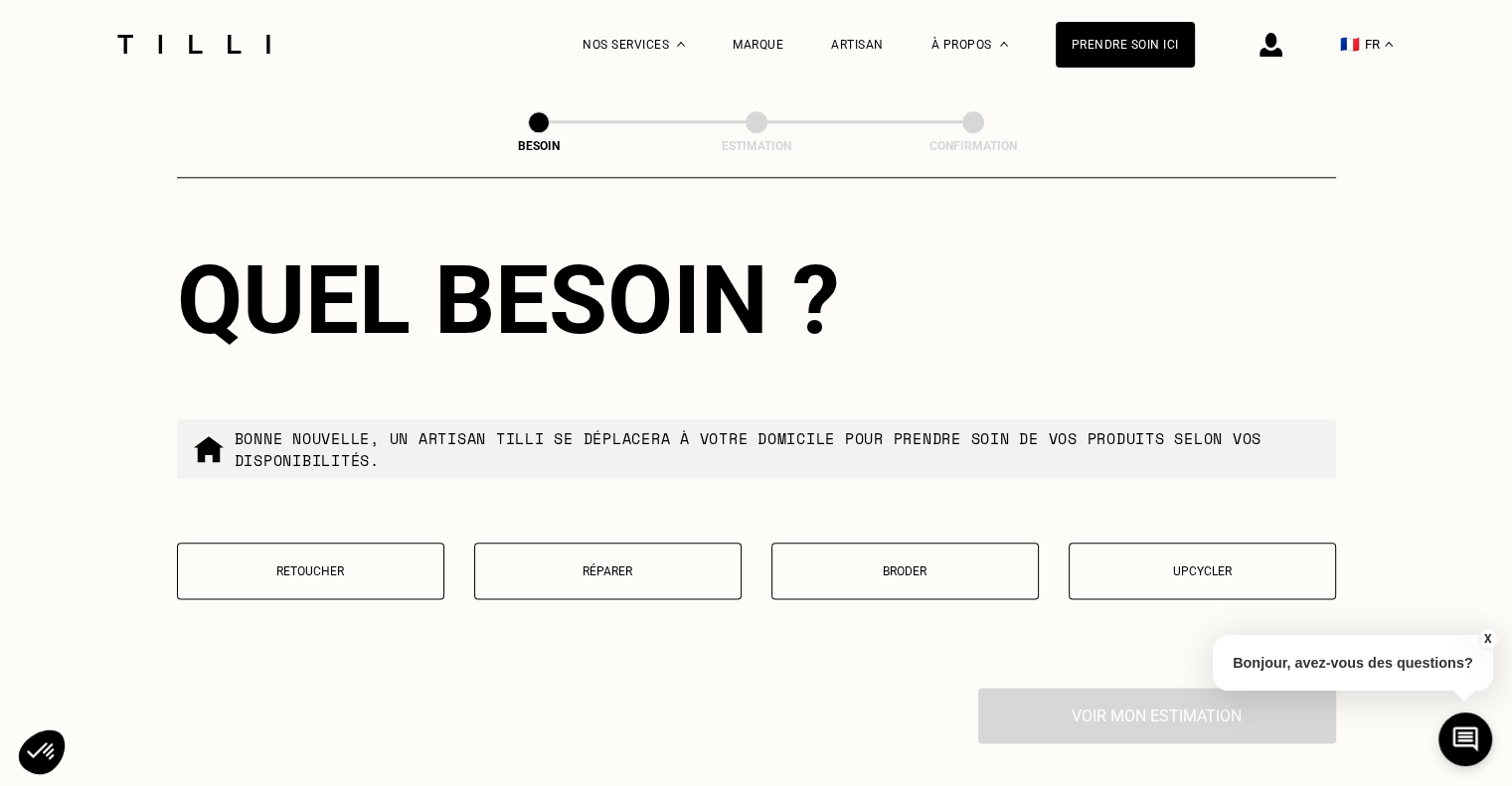
scroll to position [2324, 0]
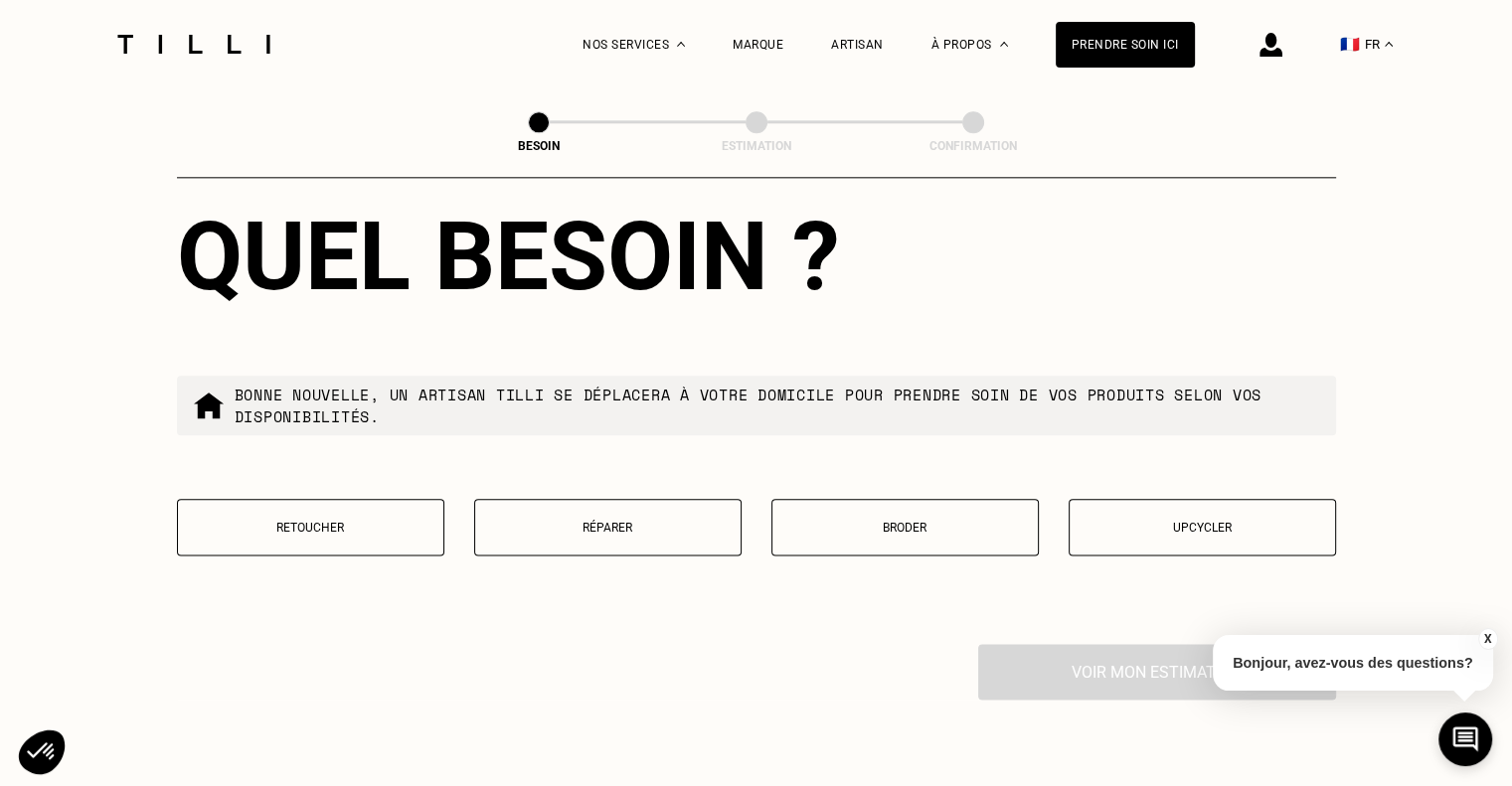
click at [343, 521] on p "Retoucher" at bounding box center [310, 528] width 245 height 14
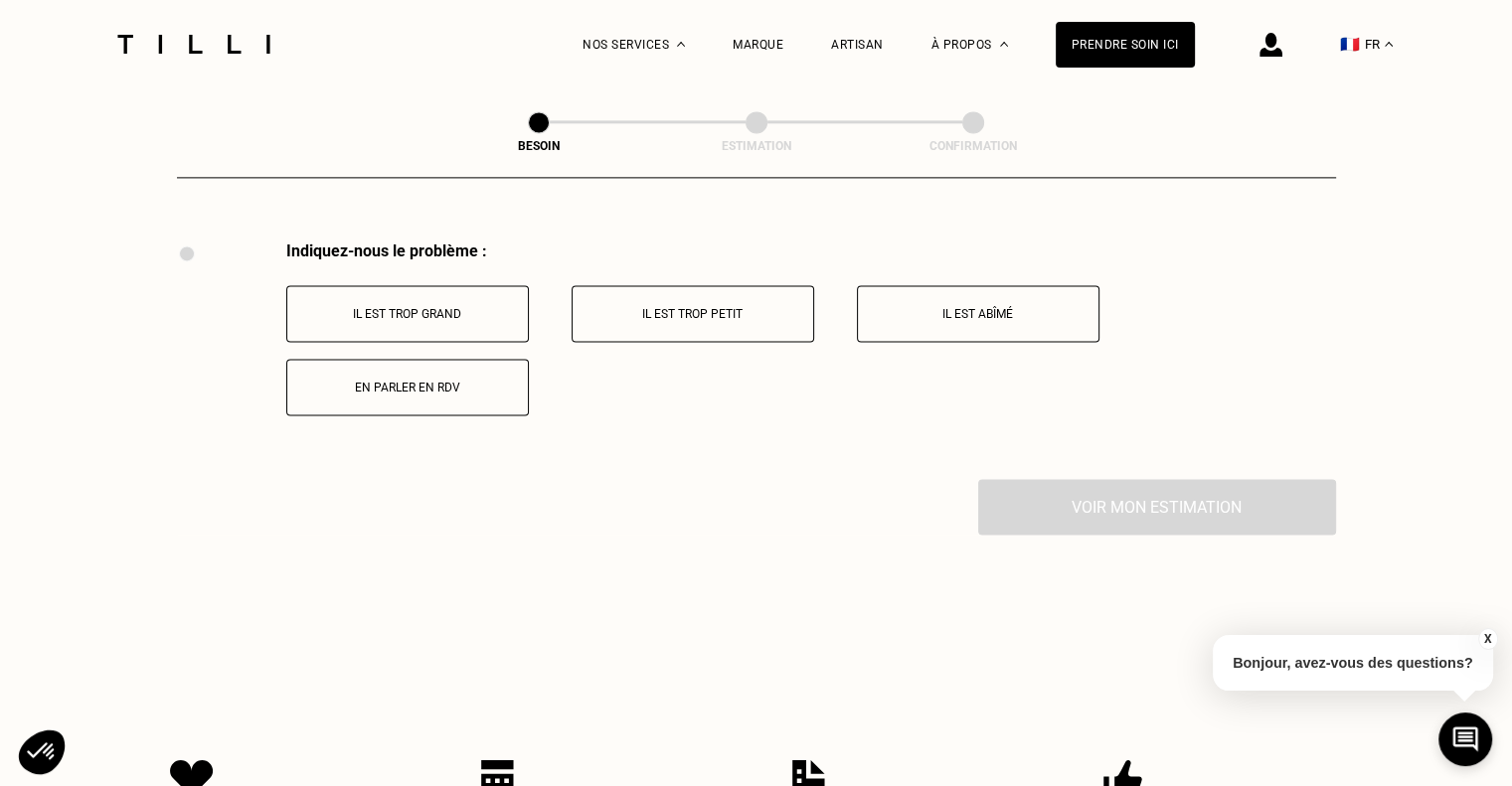
scroll to position [2733, 0]
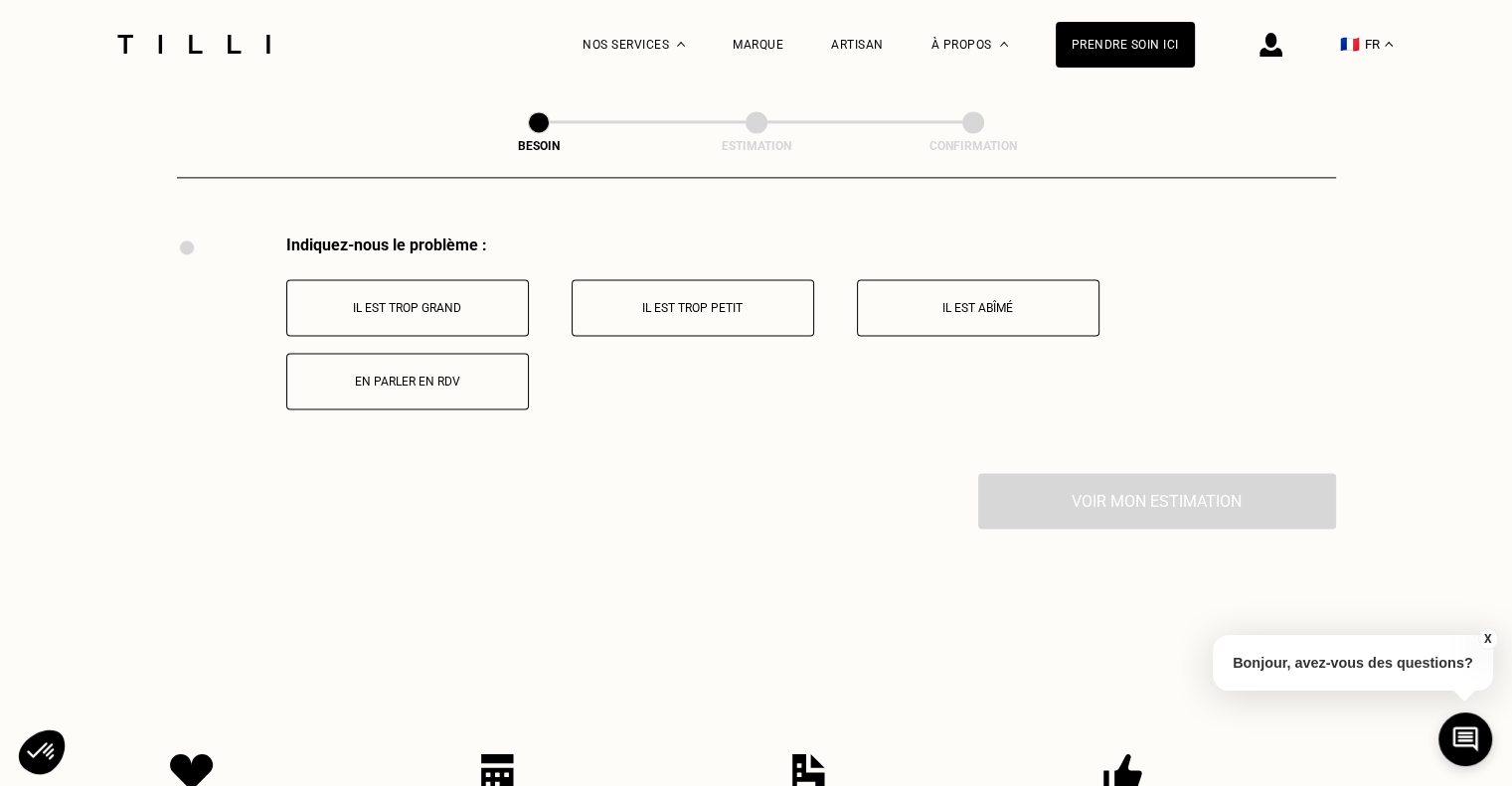
click at [449, 375] on p "En parler en RDV" at bounding box center [407, 382] width 220 height 14
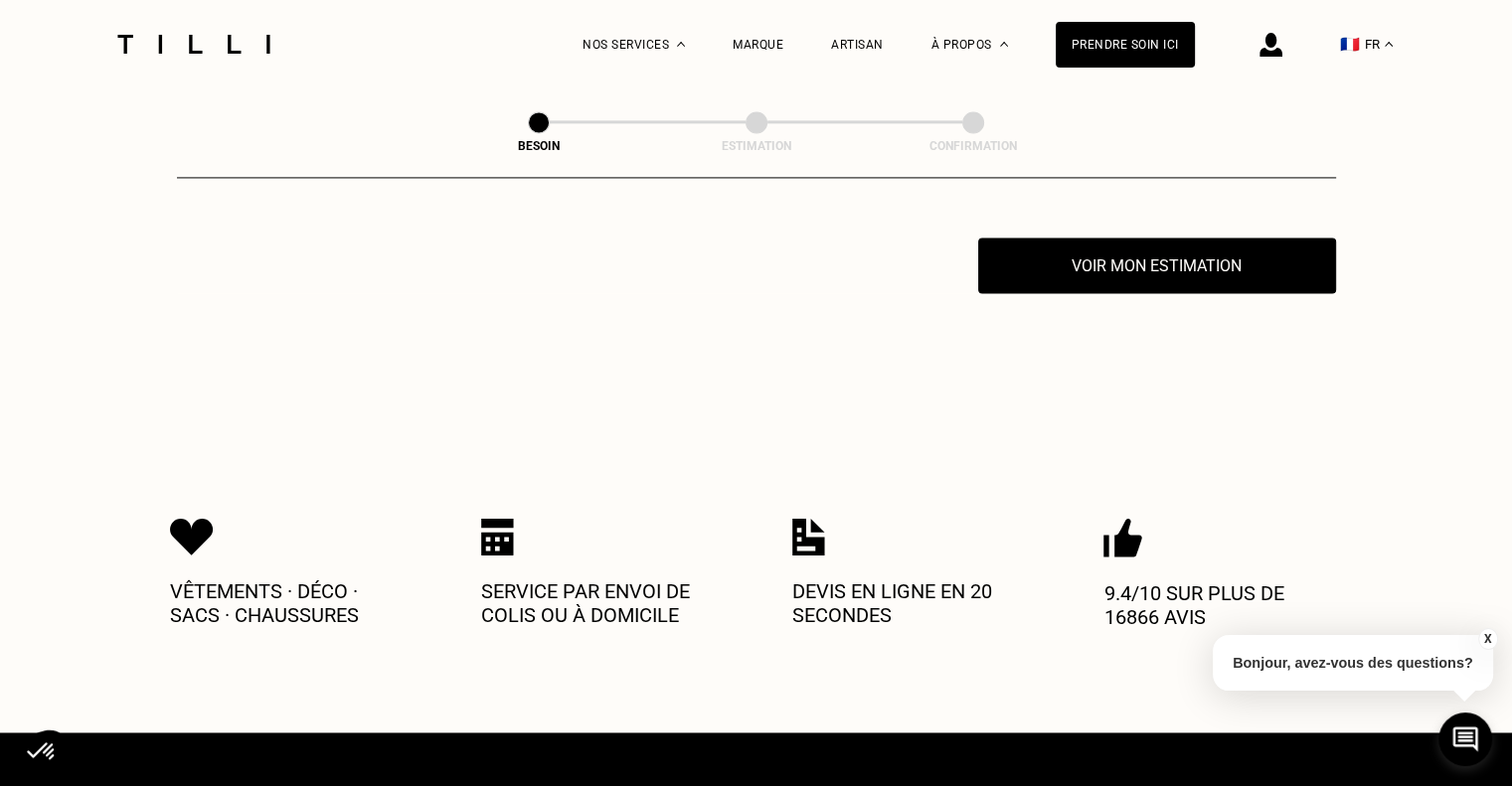
scroll to position [2971, 0]
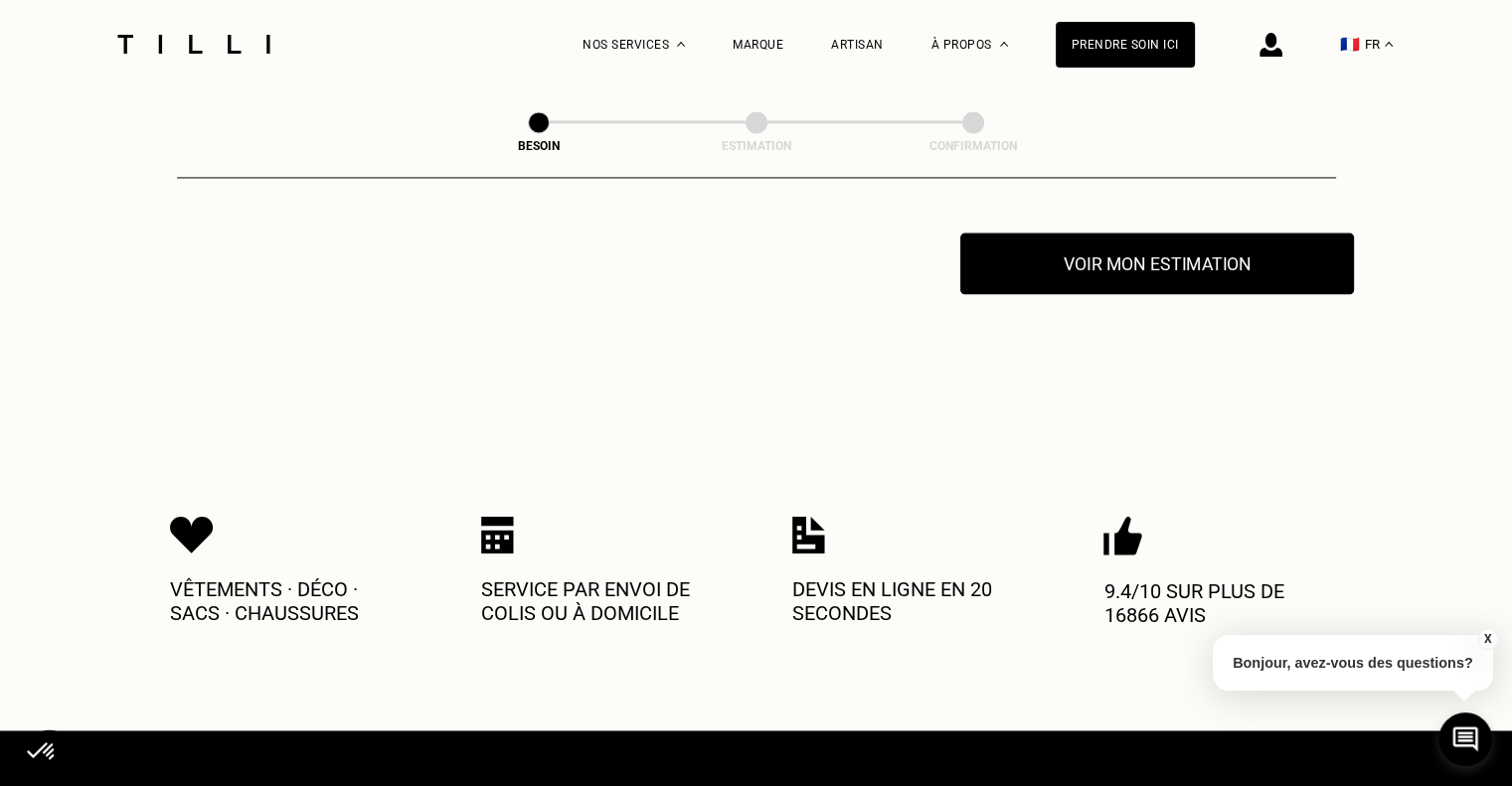
click at [1099, 237] on button "Voir mon estimation" at bounding box center [1156, 263] width 394 height 62
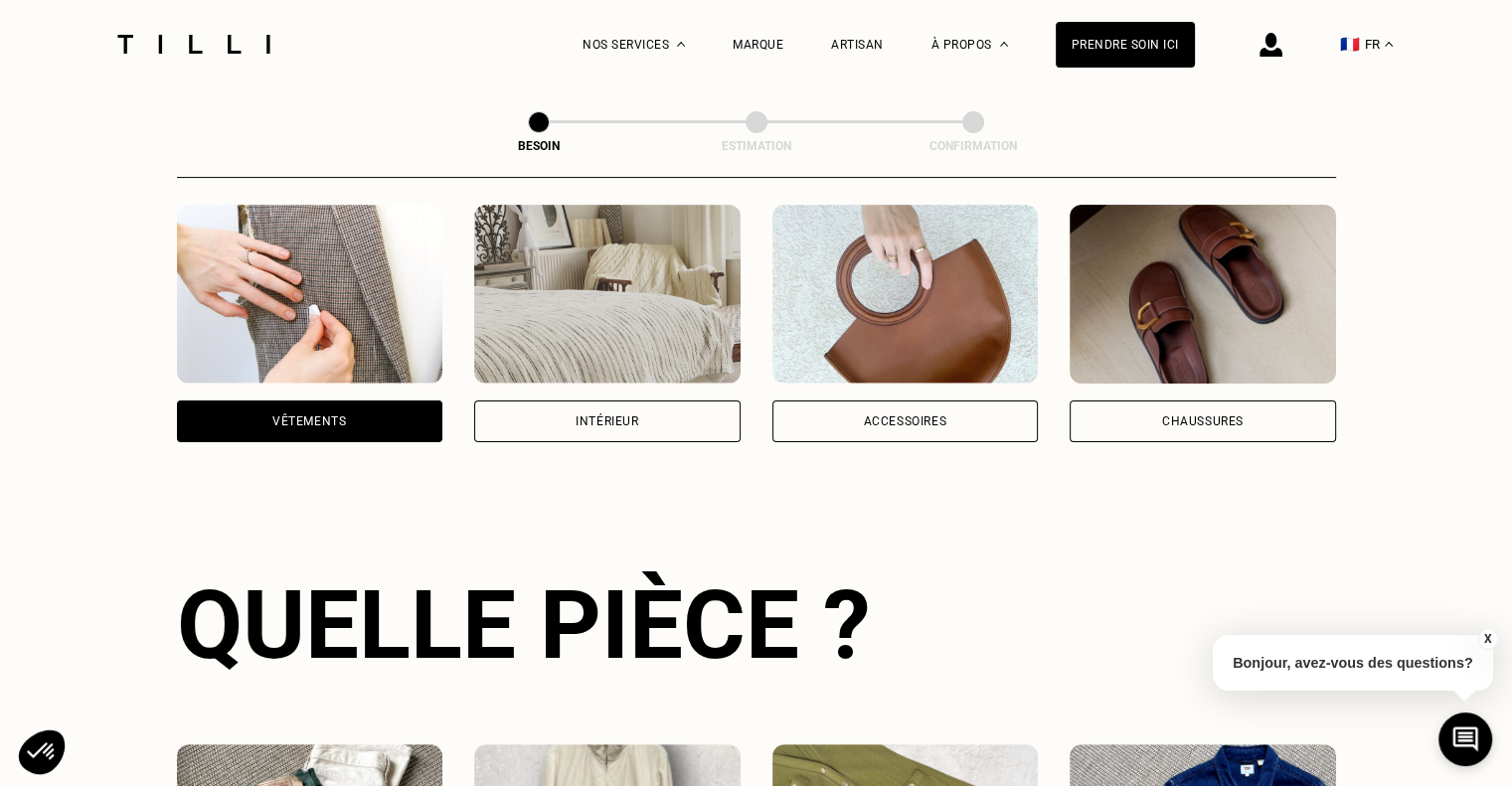
scroll to position [885, 0]
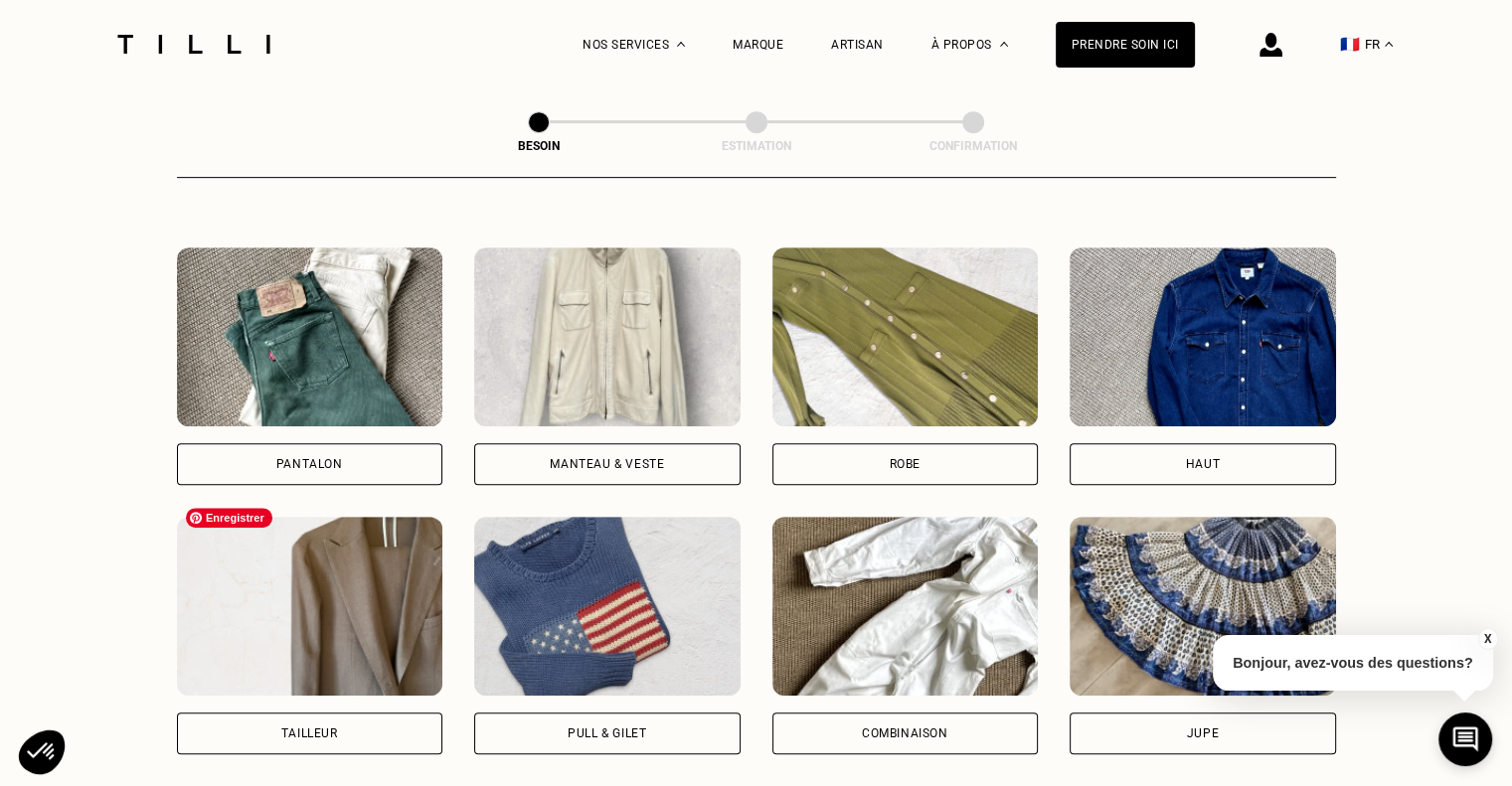
click at [336, 555] on img at bounding box center [310, 606] width 266 height 178
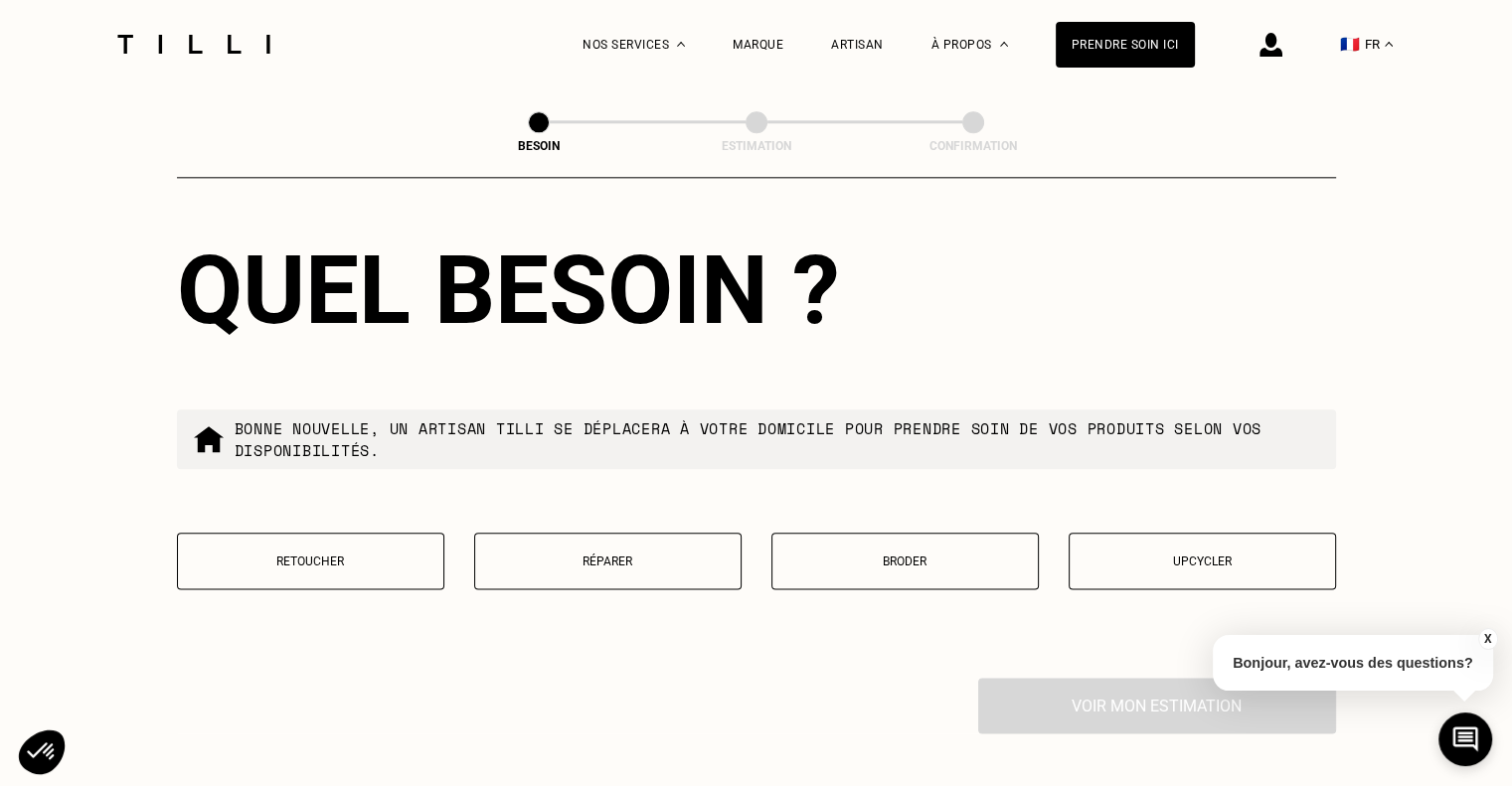
scroll to position [2324, 0]
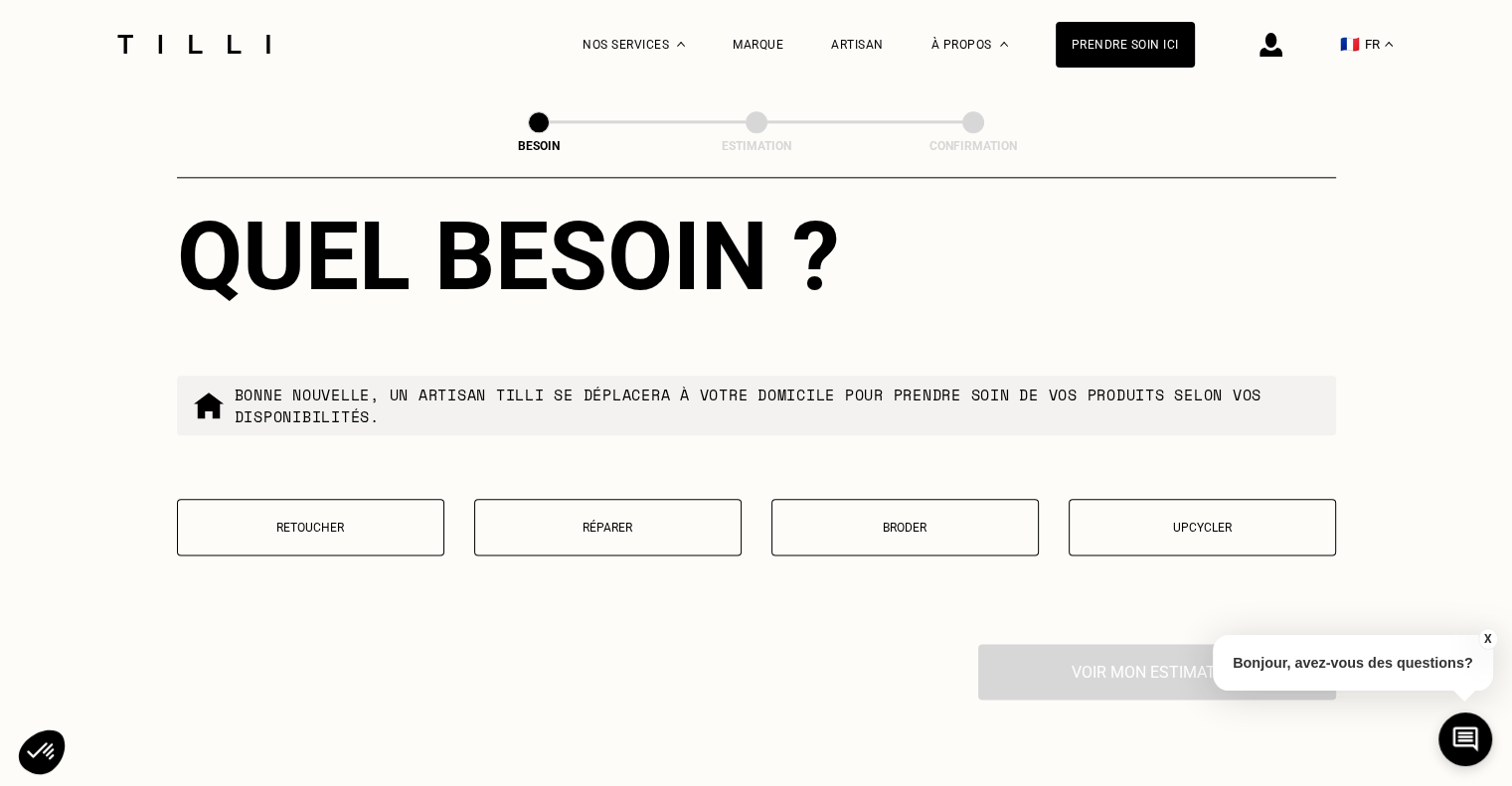
click at [336, 521] on p "Retoucher" at bounding box center [310, 528] width 245 height 14
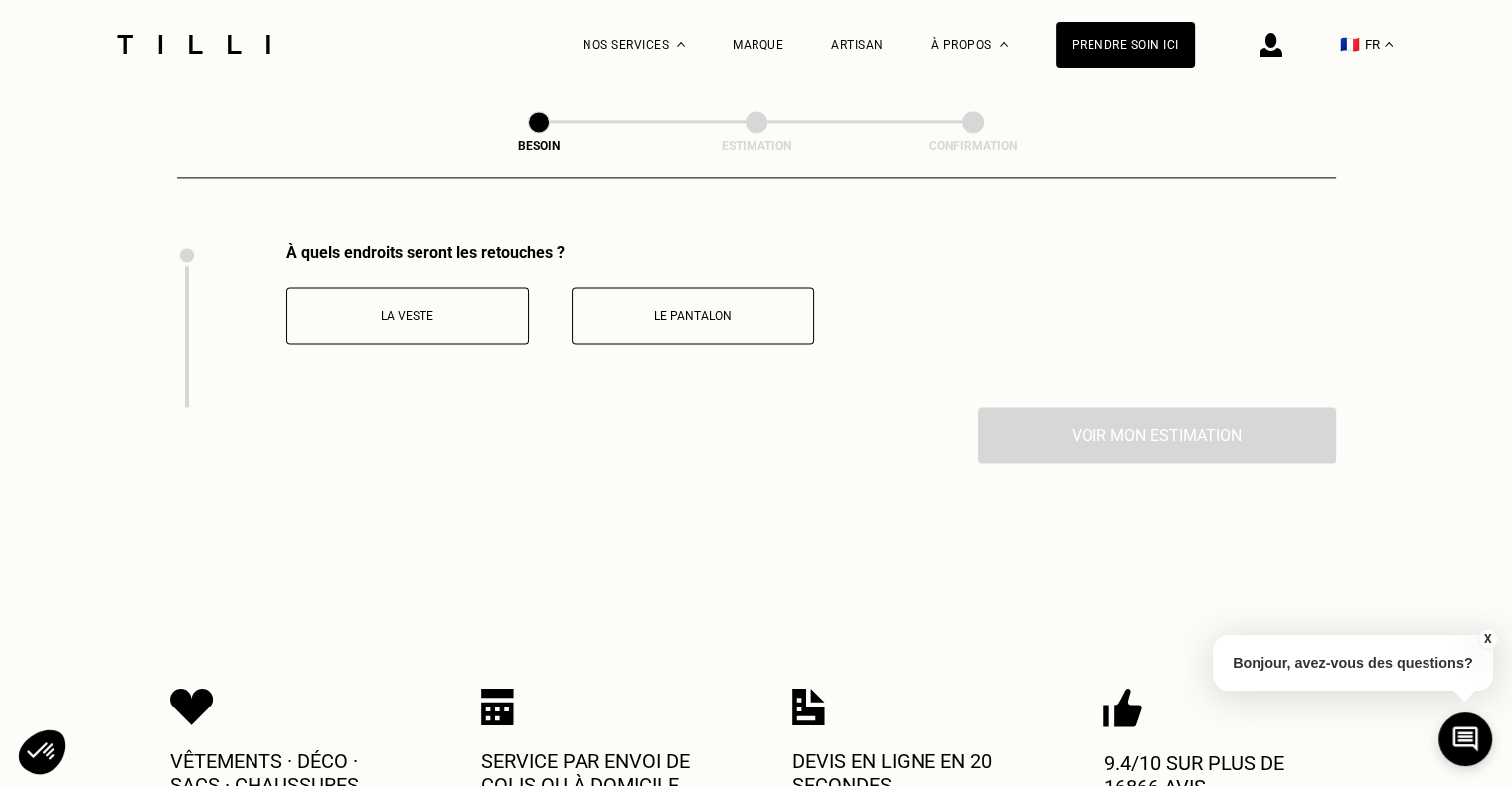
scroll to position [2733, 0]
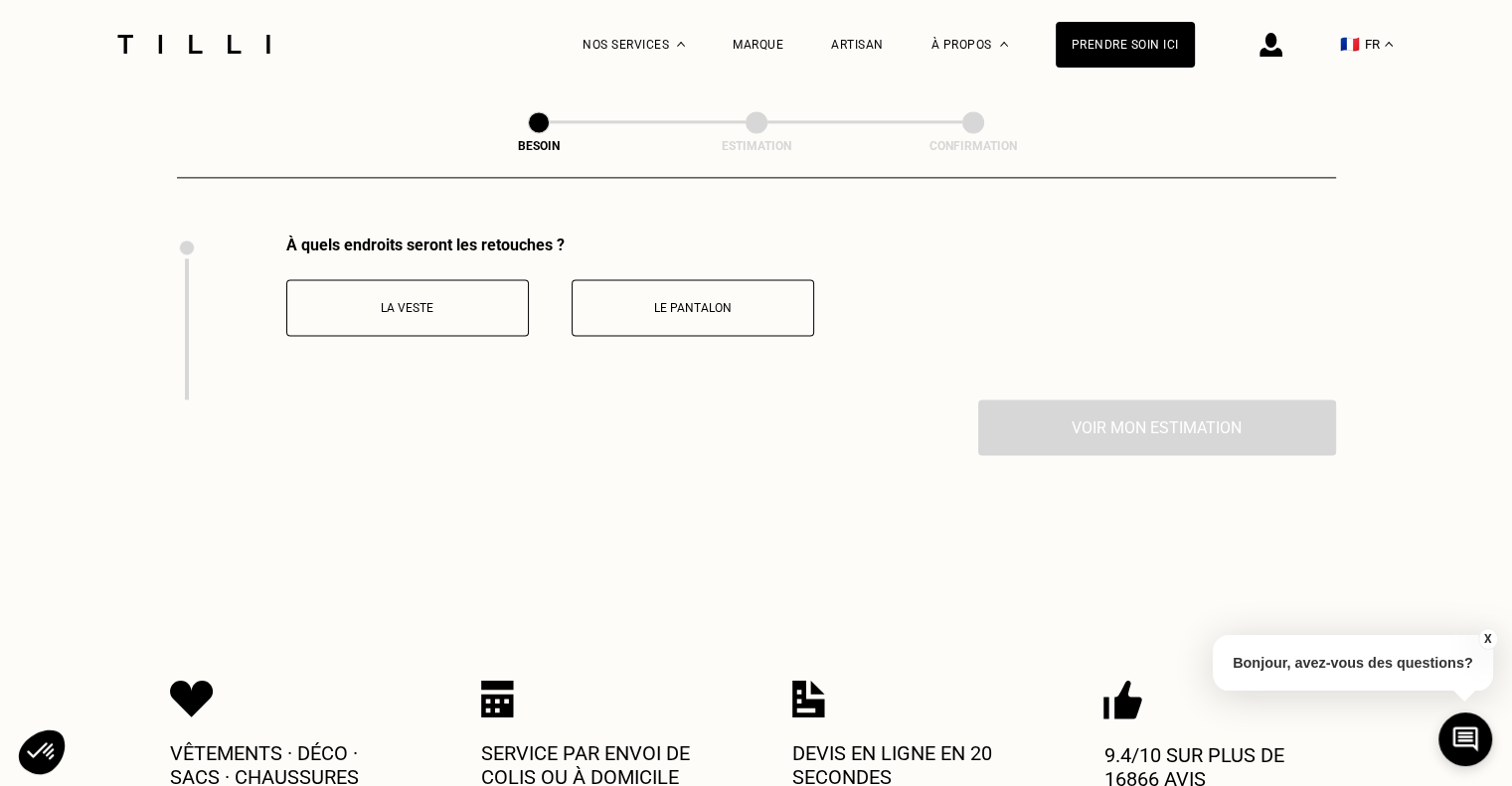
click at [444, 305] on button "La veste" at bounding box center [407, 307] width 242 height 57
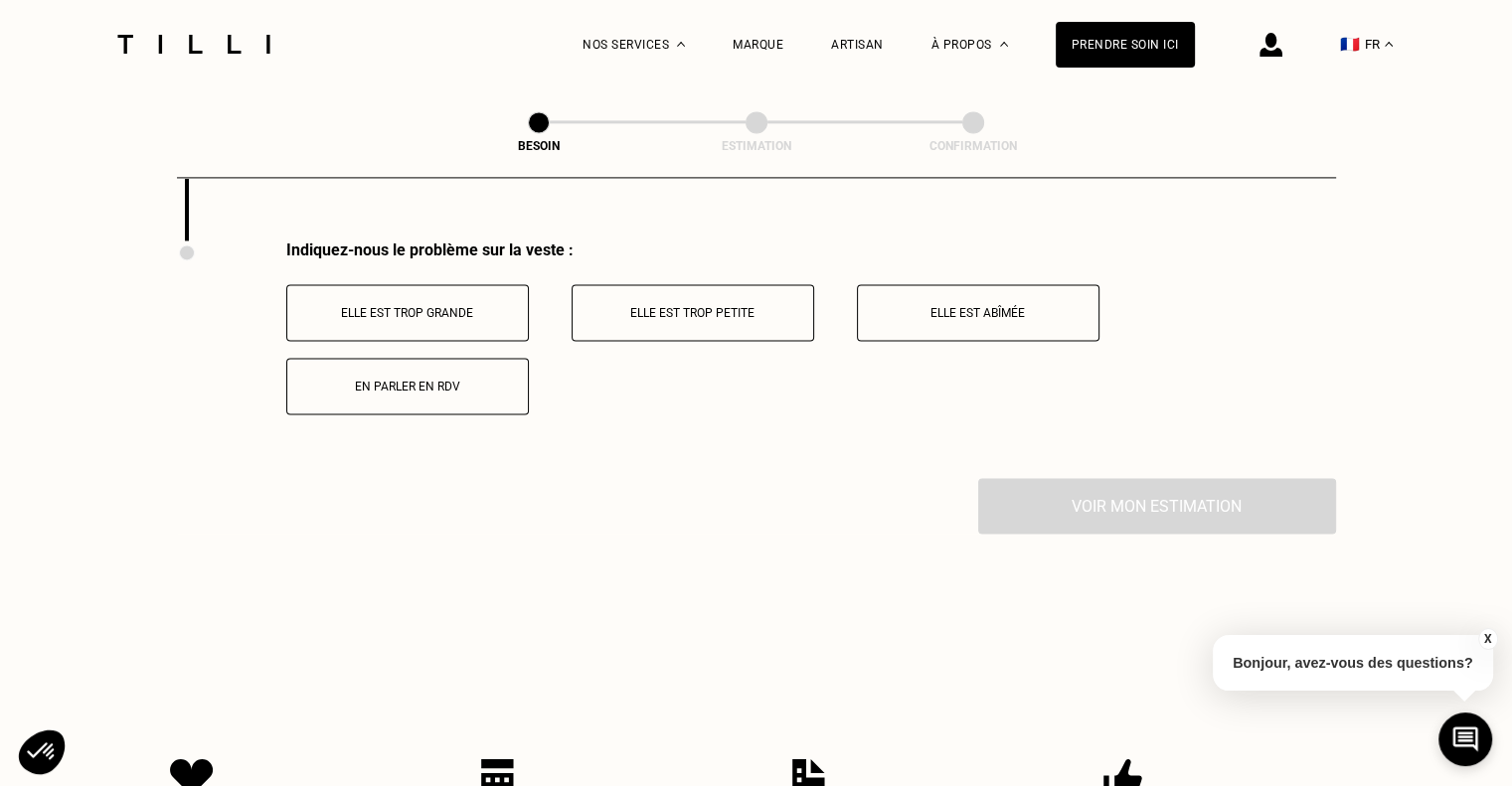
scroll to position [2897, 0]
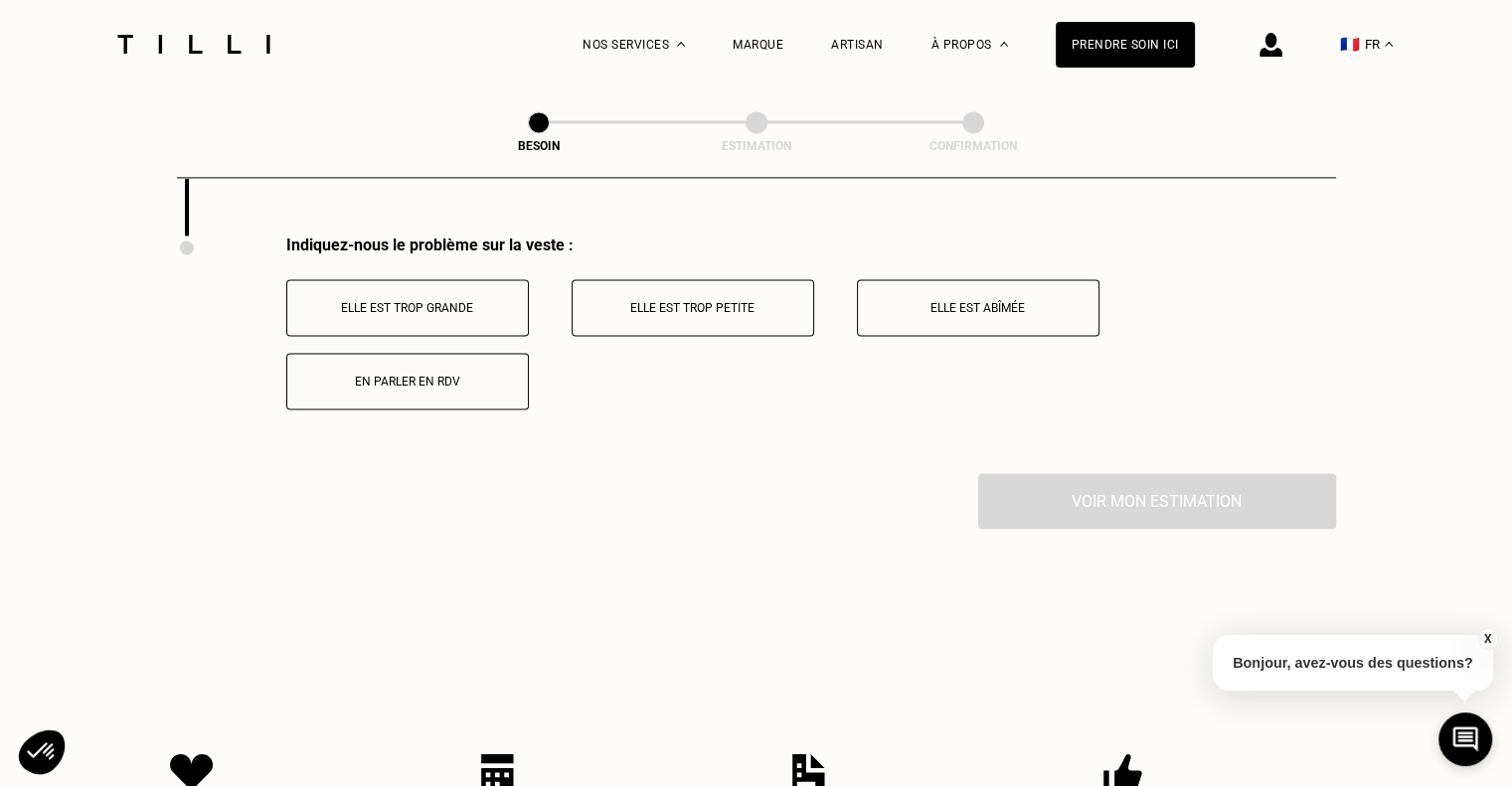
click at [704, 301] on p "Elle est trop petite" at bounding box center [692, 308] width 220 height 14
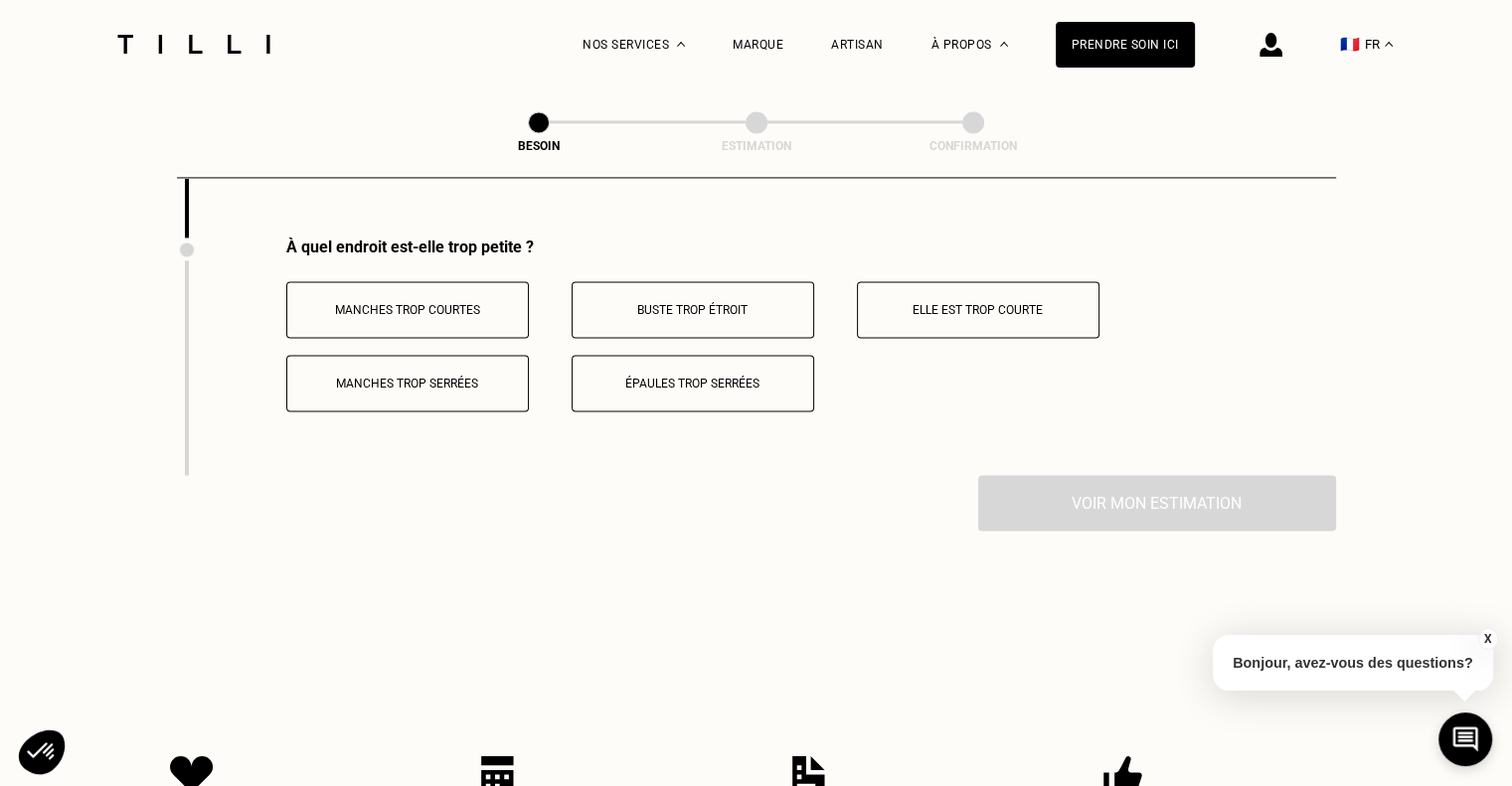
scroll to position [3134, 0]
click at [668, 359] on button "Épaules trop serrées" at bounding box center [692, 381] width 242 height 57
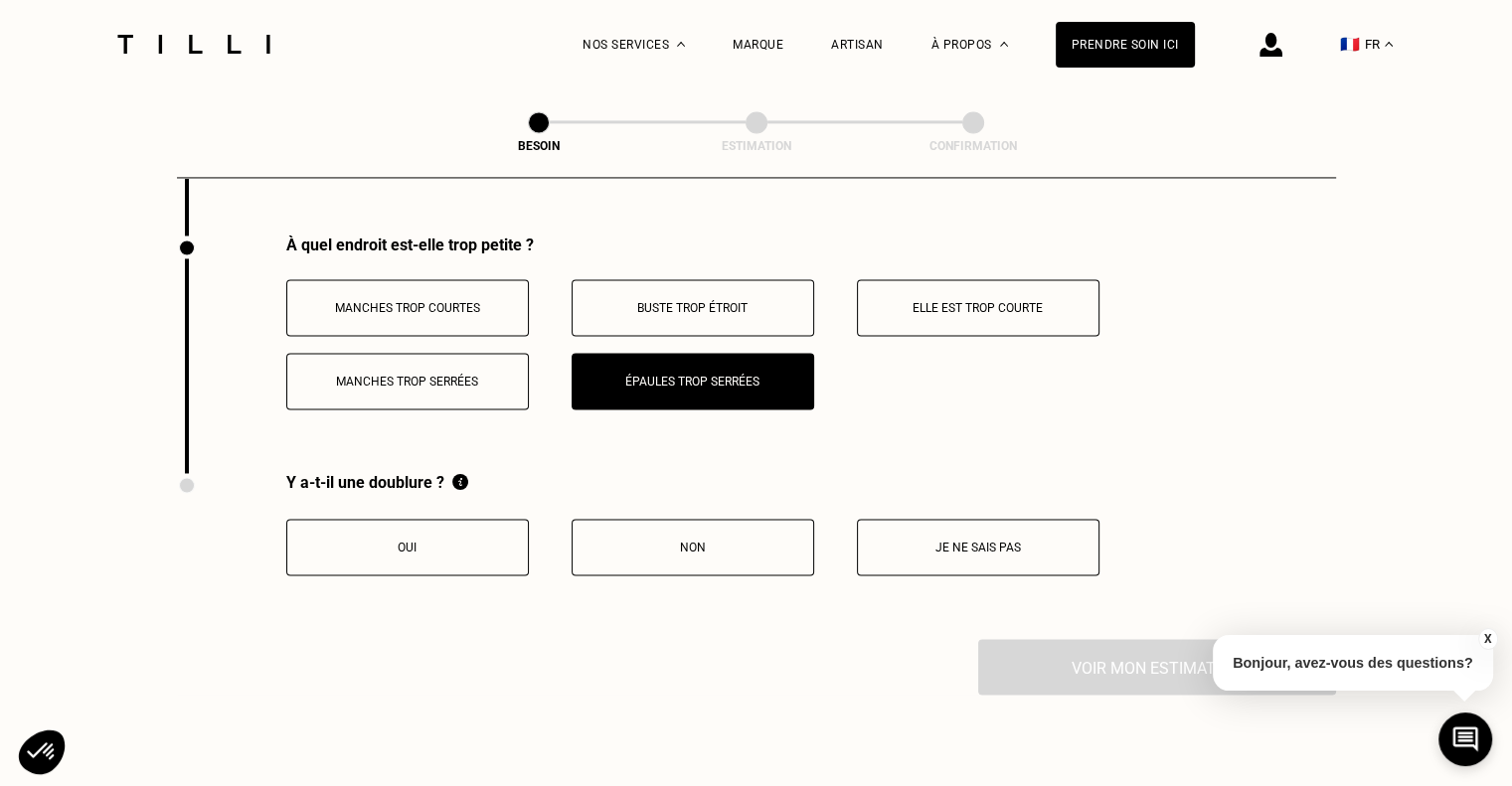
click at [413, 526] on button "Oui" at bounding box center [407, 547] width 242 height 57
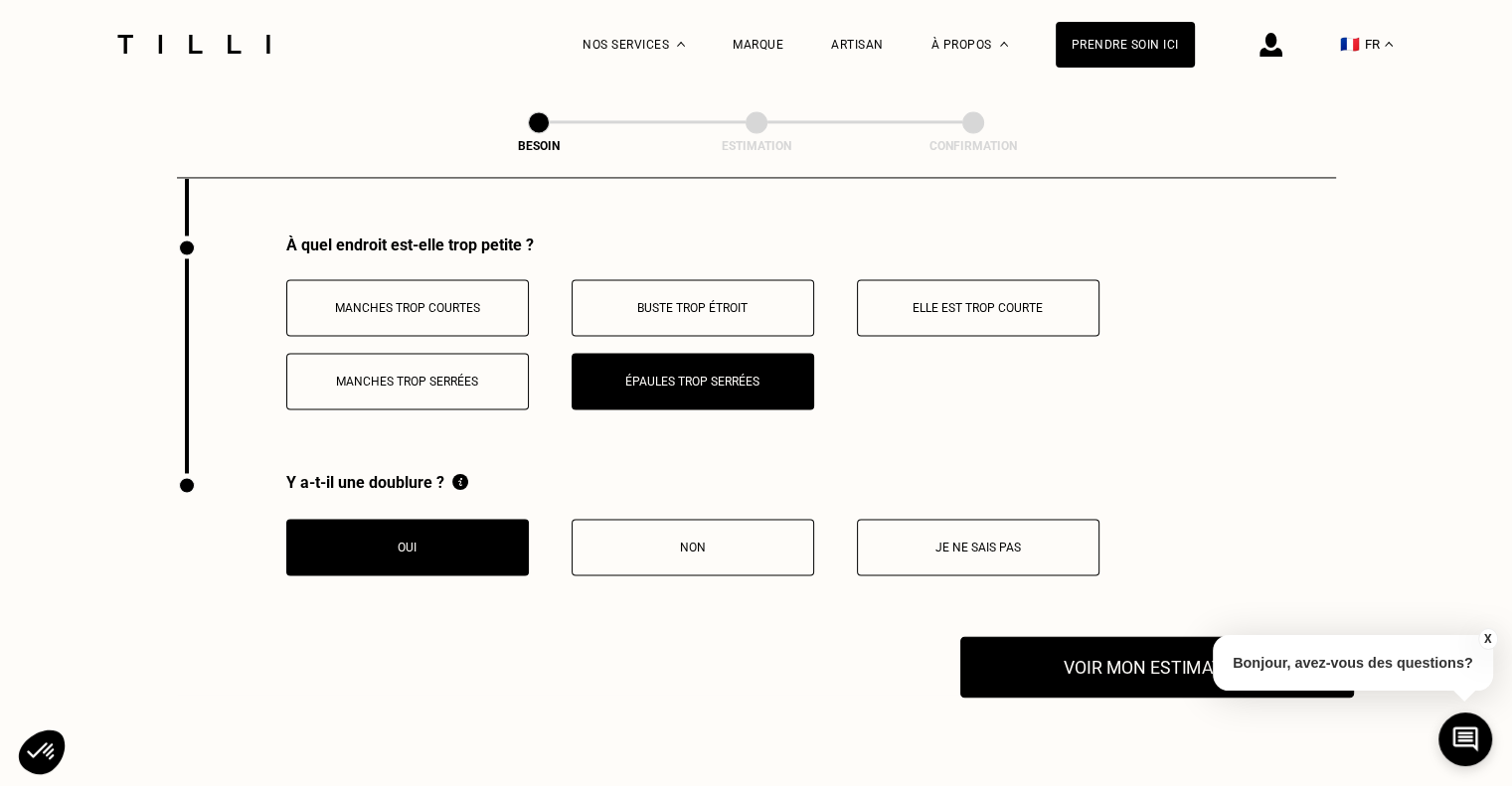
click at [1096, 647] on button "Voir mon estimation" at bounding box center [1156, 666] width 394 height 62
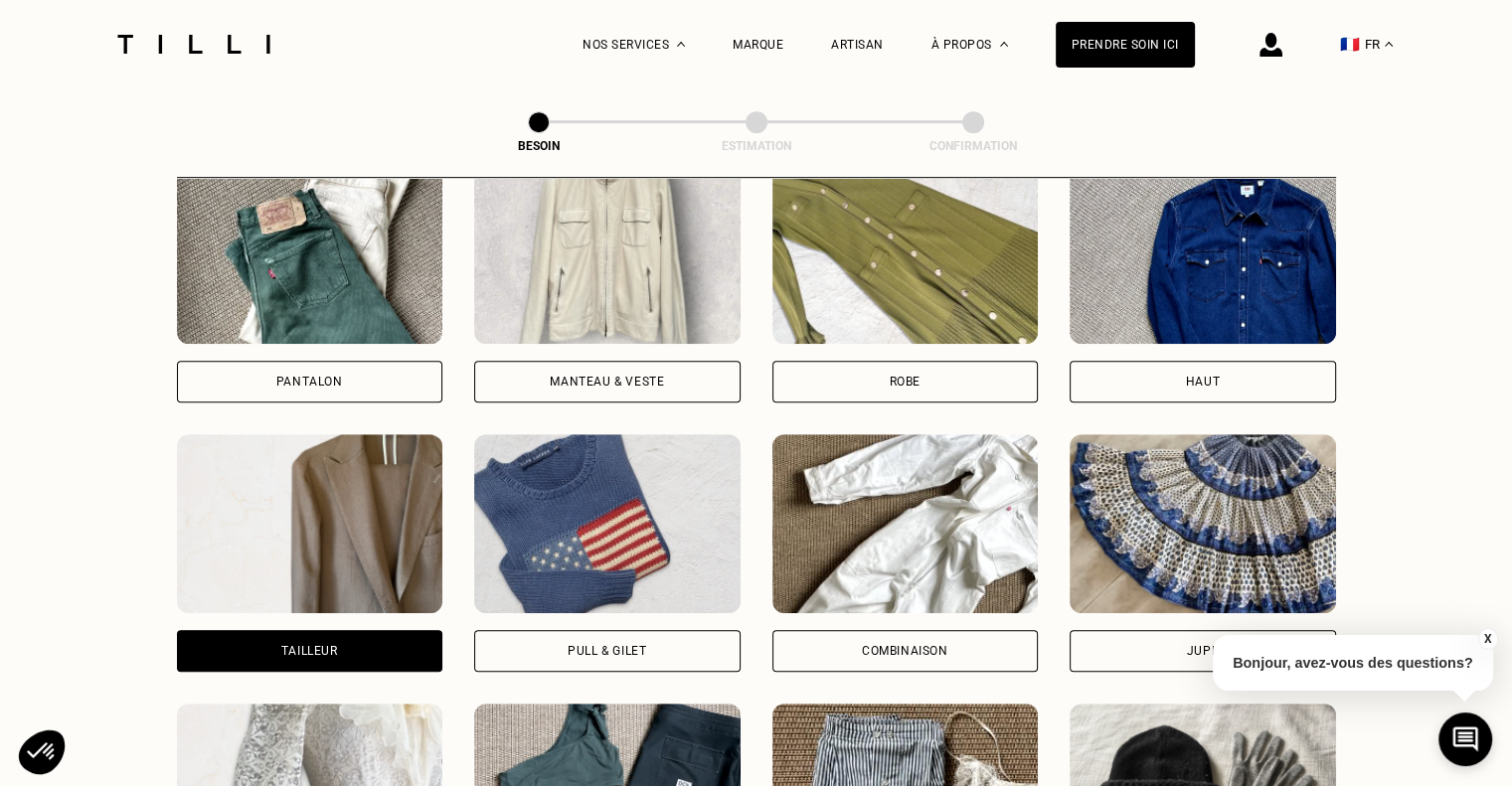
scroll to position [795, 0]
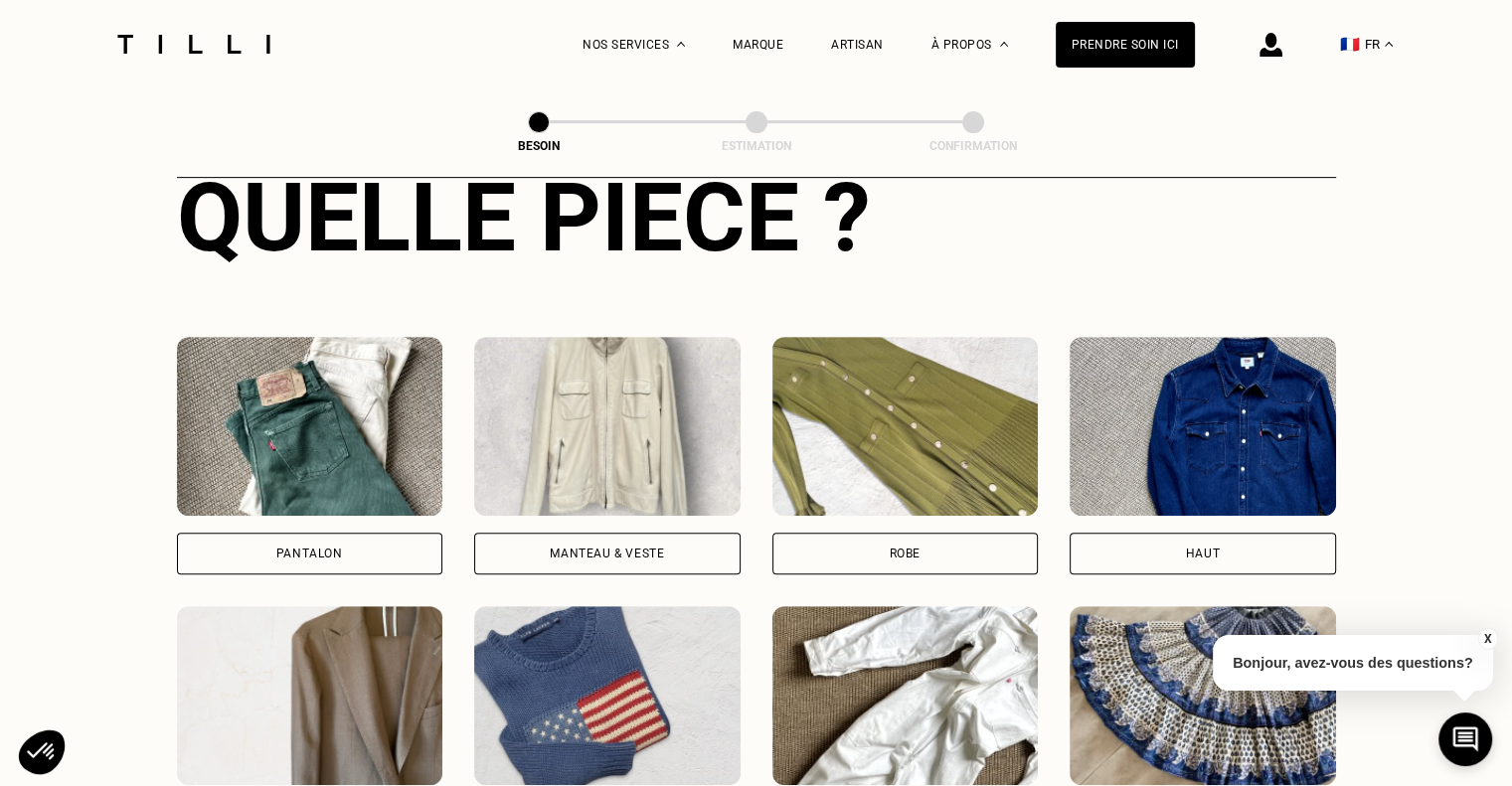
click at [382, 541] on div "Pantalon" at bounding box center [310, 553] width 266 height 42
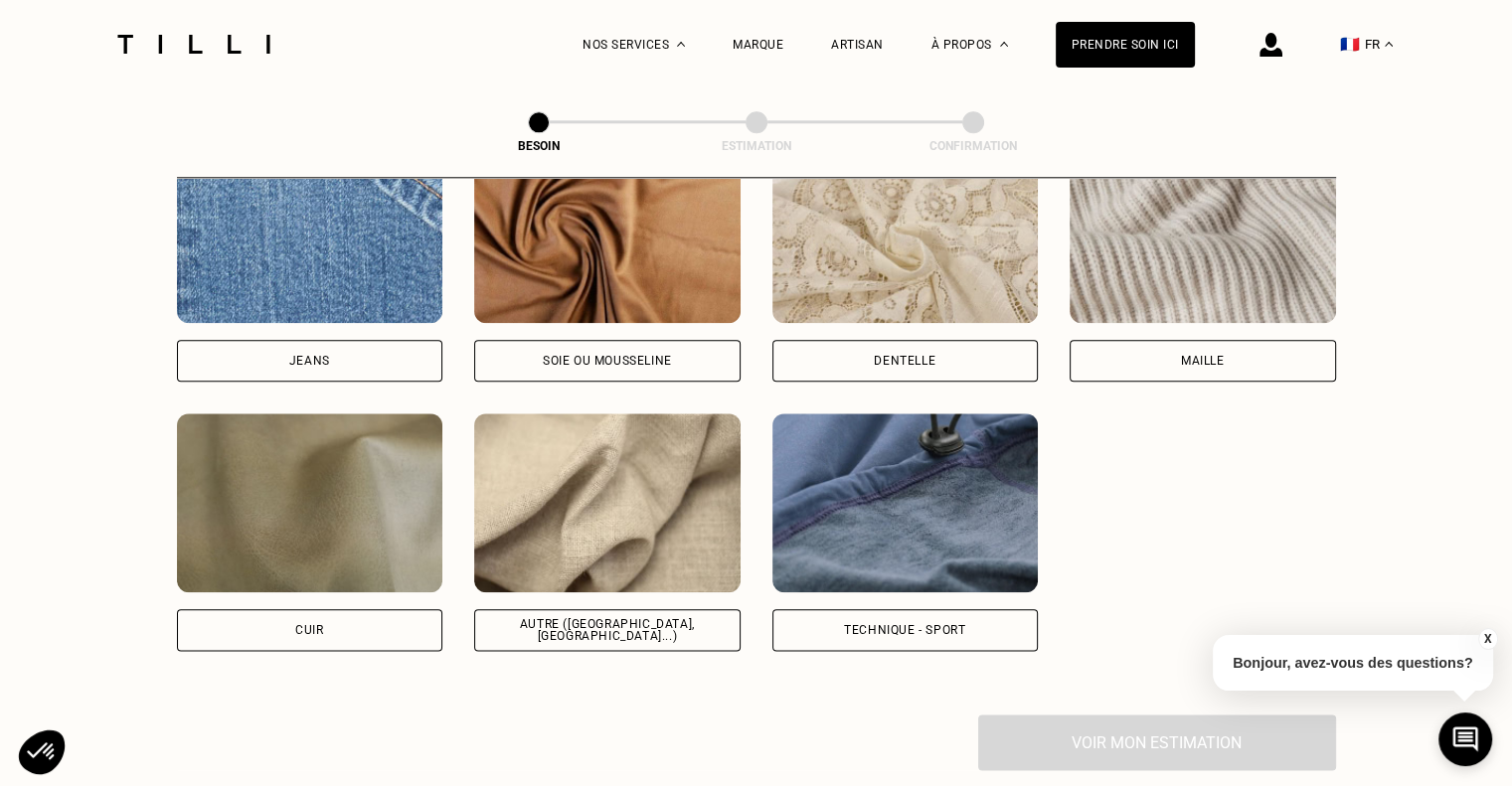
scroll to position [2126, 0]
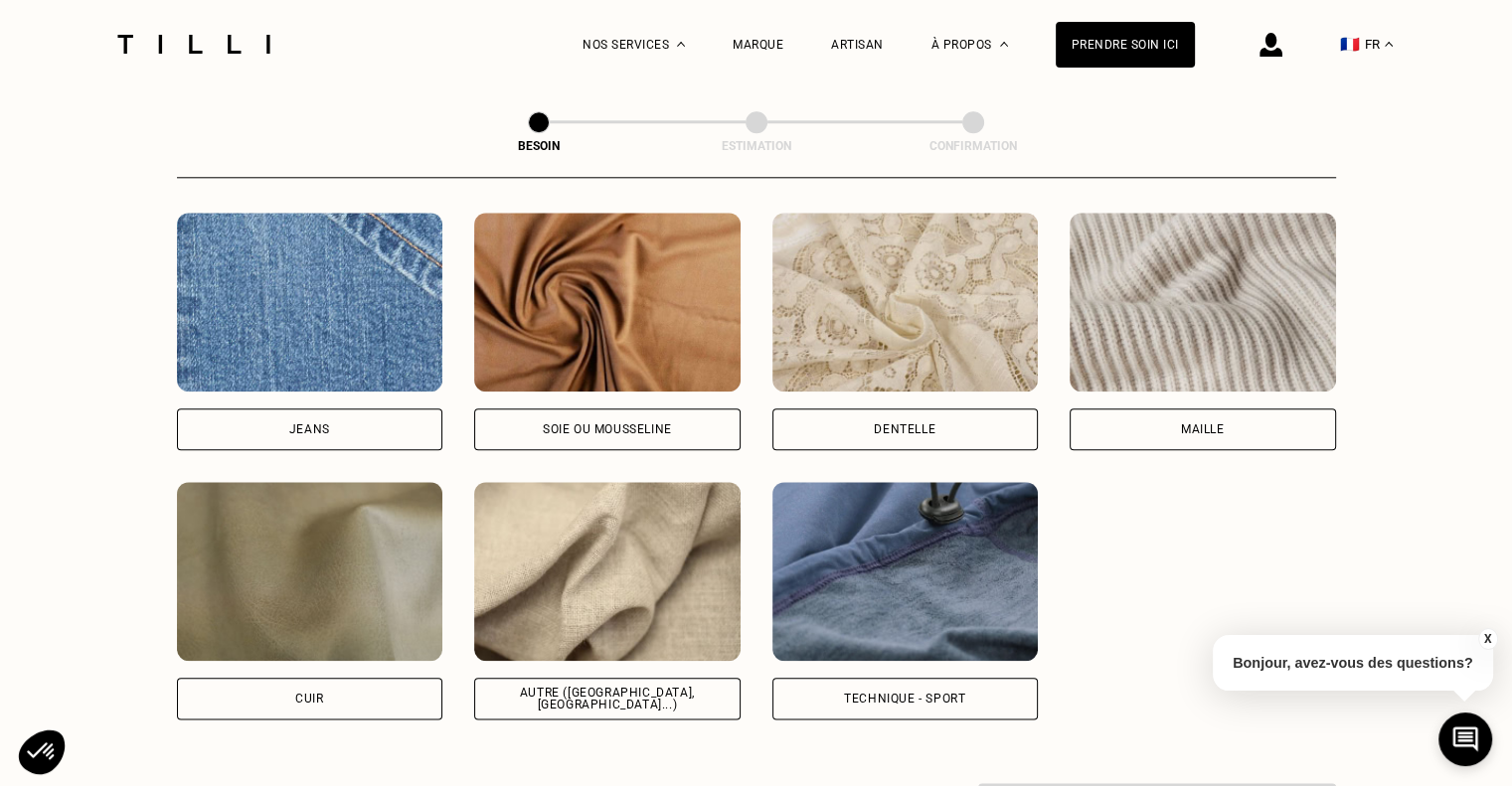
click at [327, 423] on div "Jeans" at bounding box center [309, 429] width 41 height 12
select select "FR"
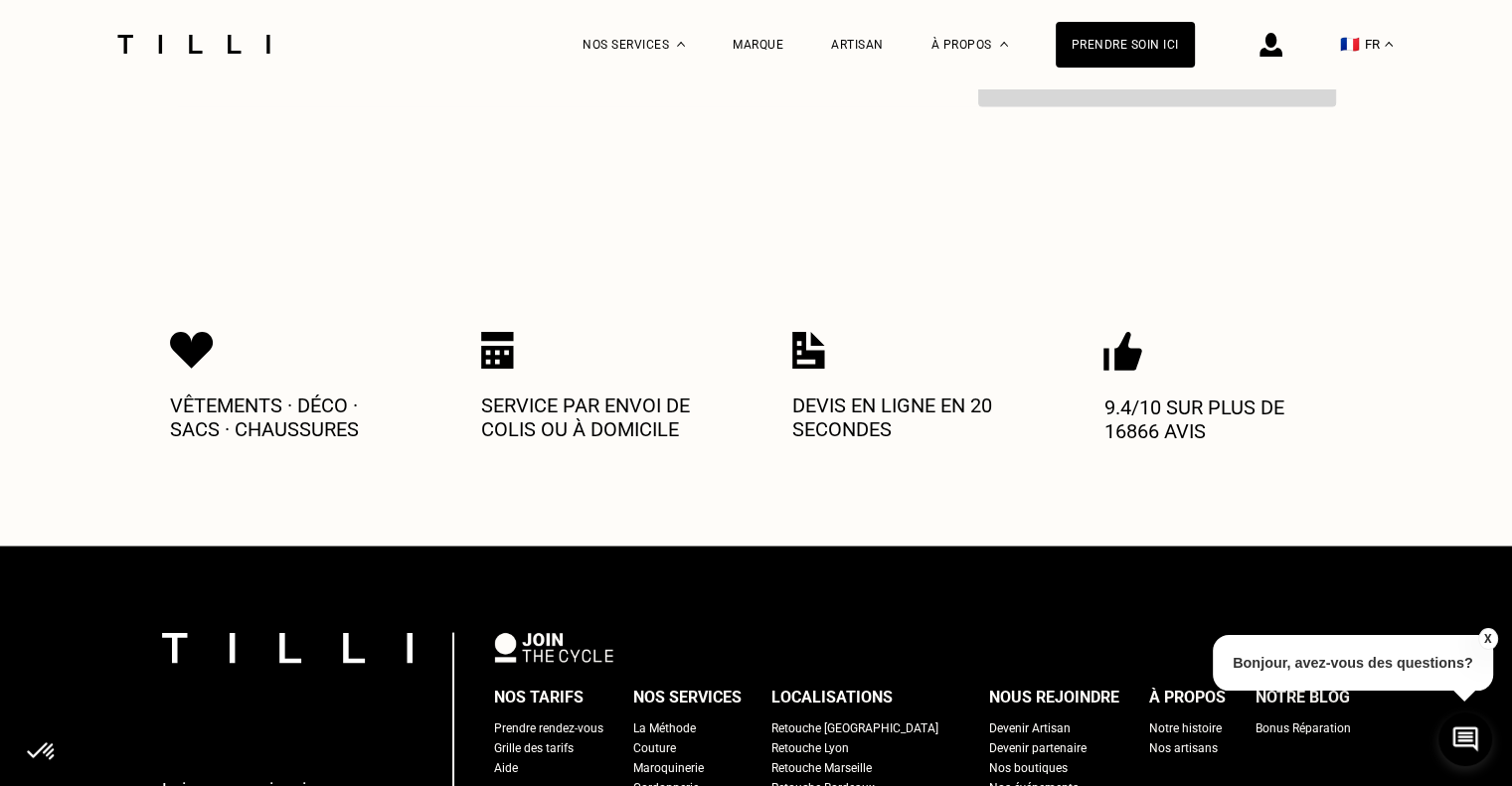
scroll to position [3861, 0]
